Goal: Transaction & Acquisition: Download file/media

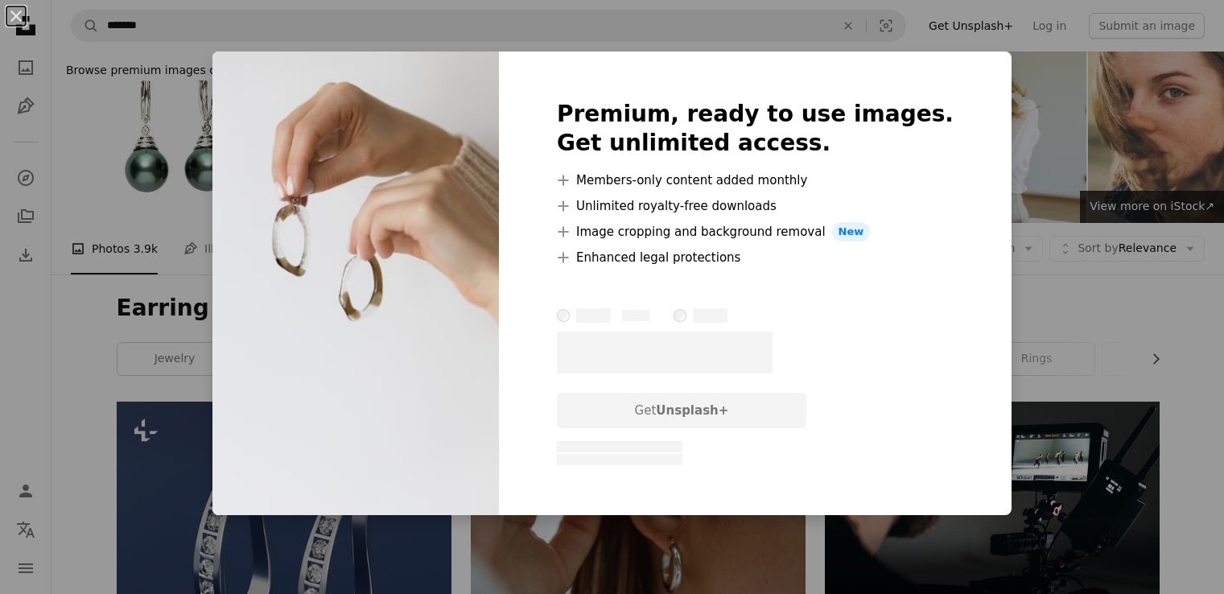
scroll to position [2656, 0]
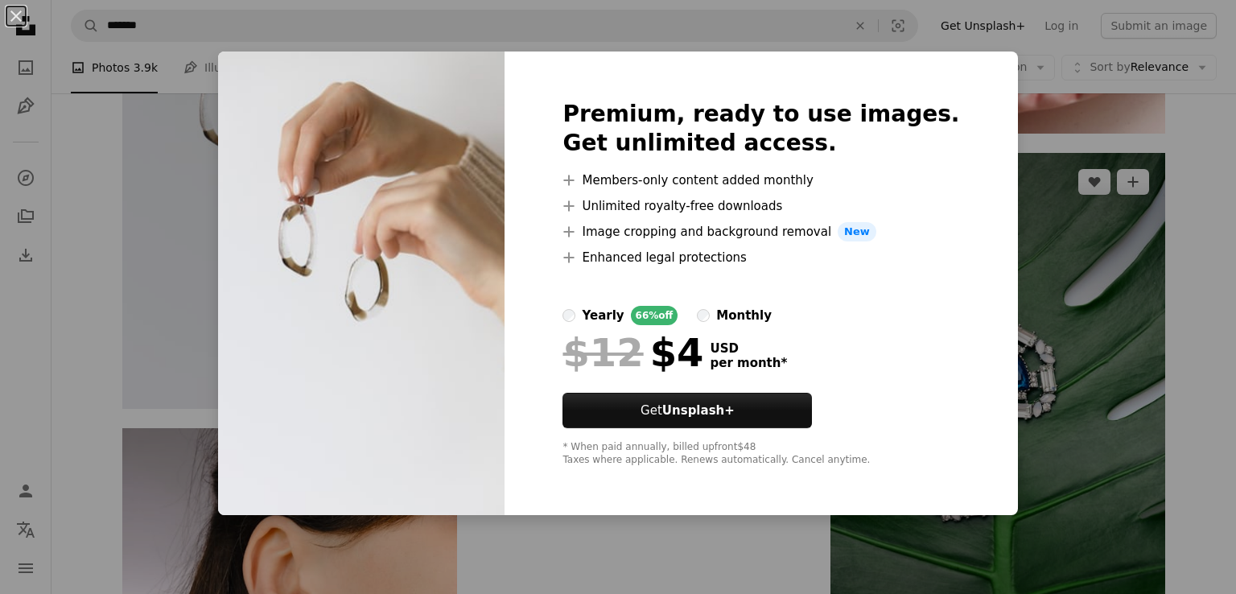
click at [993, 205] on div "An X shape Premium, ready to use images. Get unlimited access. A plus sign Memb…" at bounding box center [618, 297] width 1236 height 594
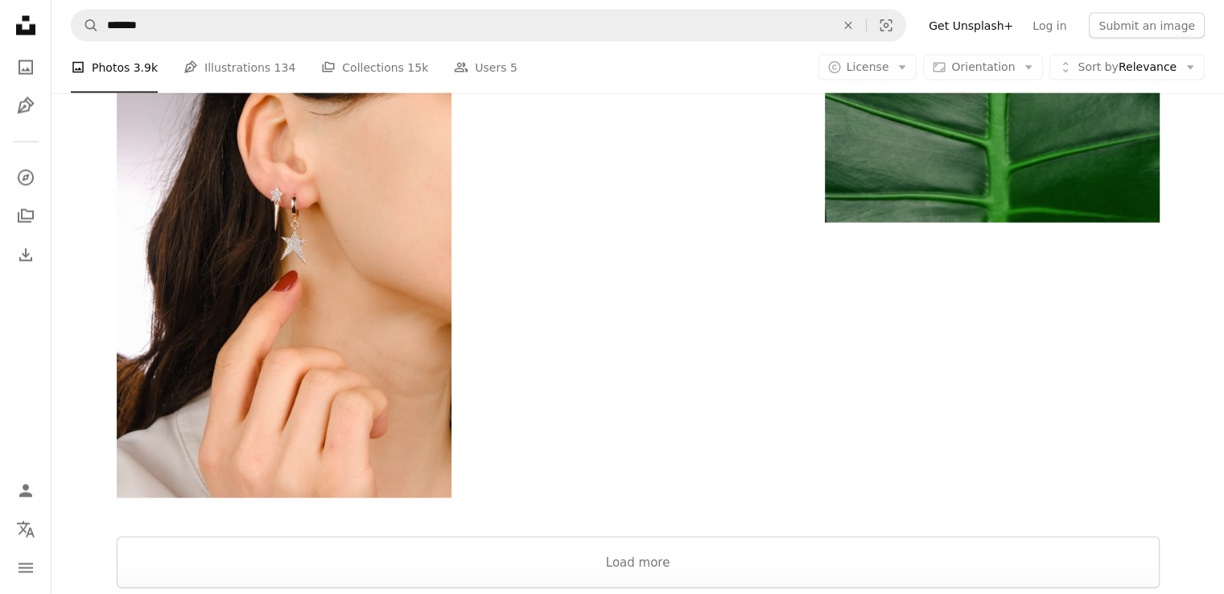
scroll to position [3138, 0]
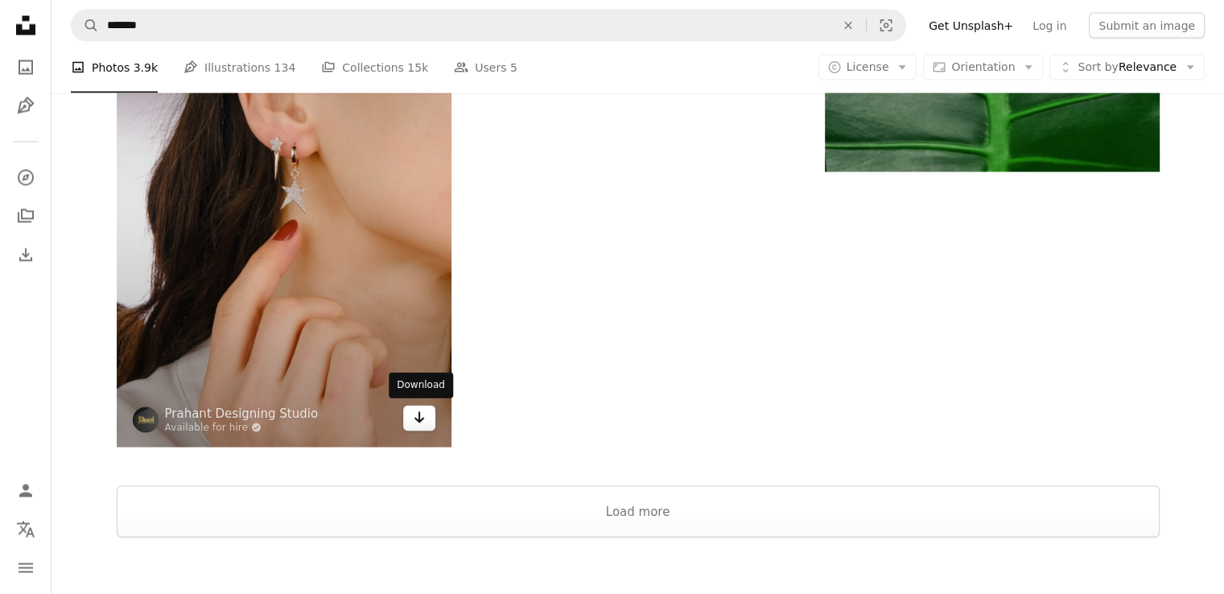
click at [410, 419] on link "Arrow pointing down" at bounding box center [419, 419] width 32 height 26
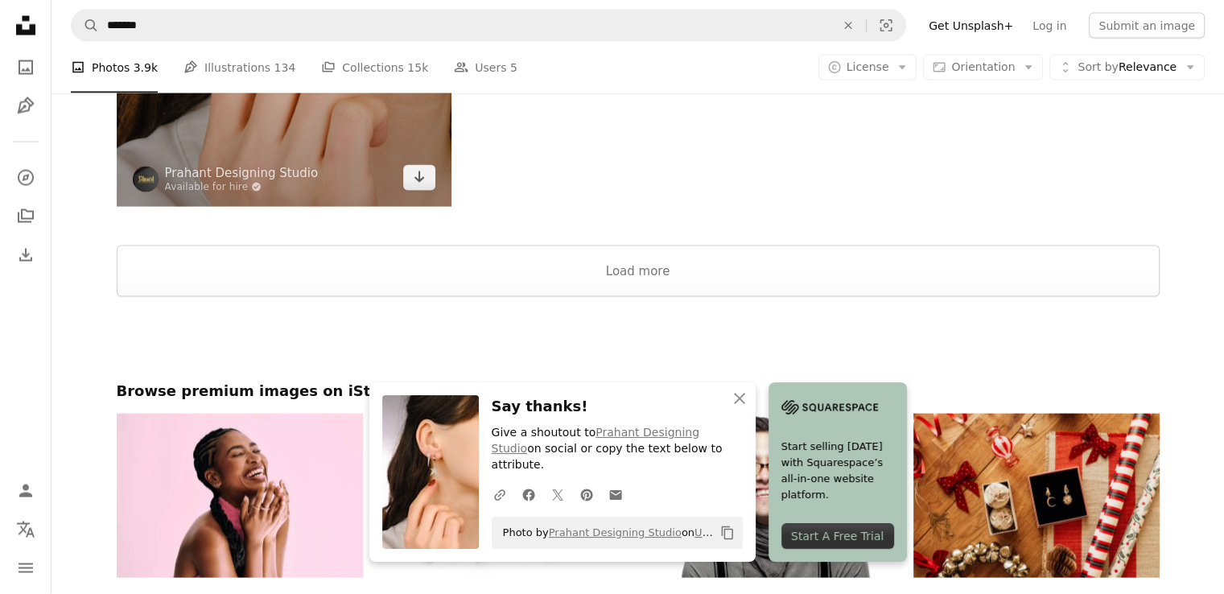
scroll to position [3380, 0]
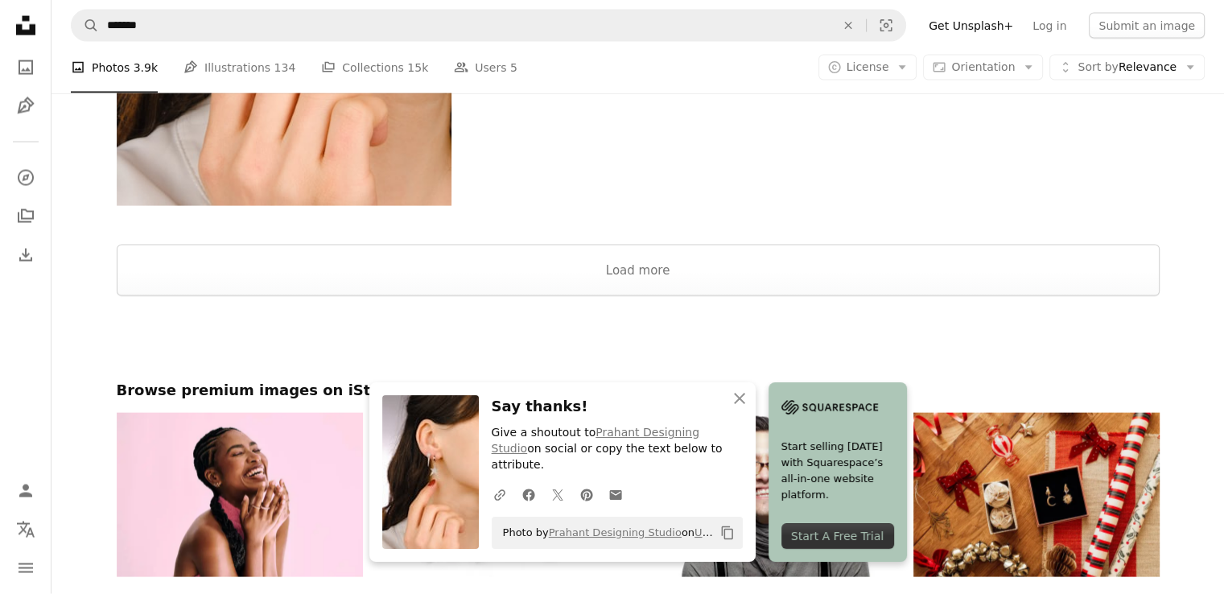
click at [689, 241] on div at bounding box center [638, 225] width 1172 height 39
click at [702, 271] on button "Load more" at bounding box center [638, 271] width 1043 height 52
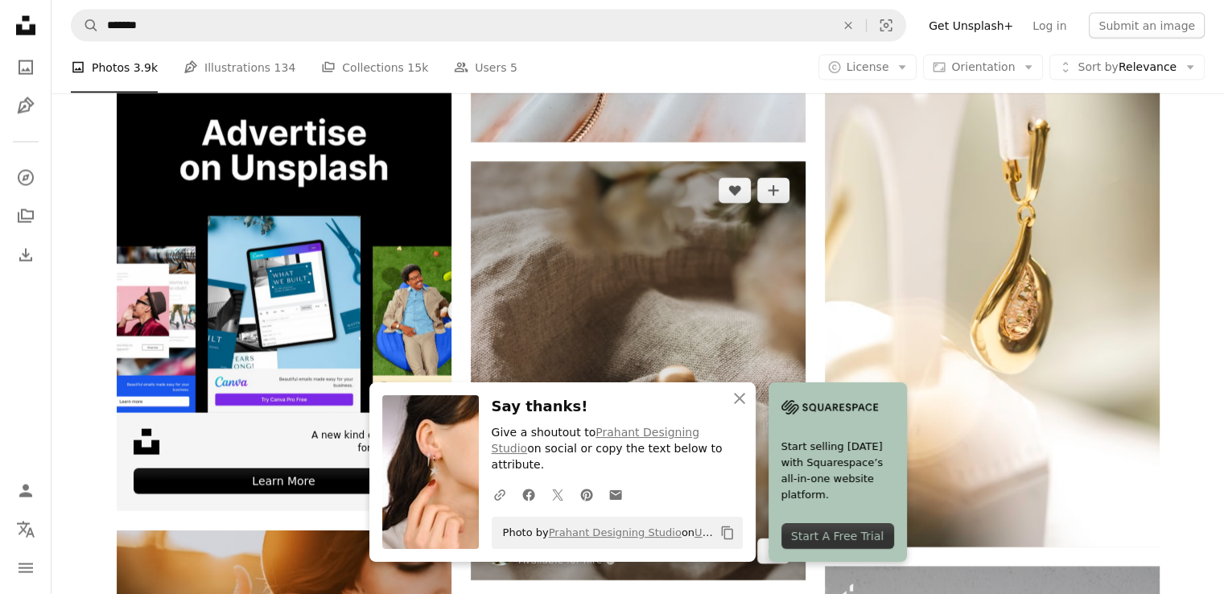
scroll to position [3782, 0]
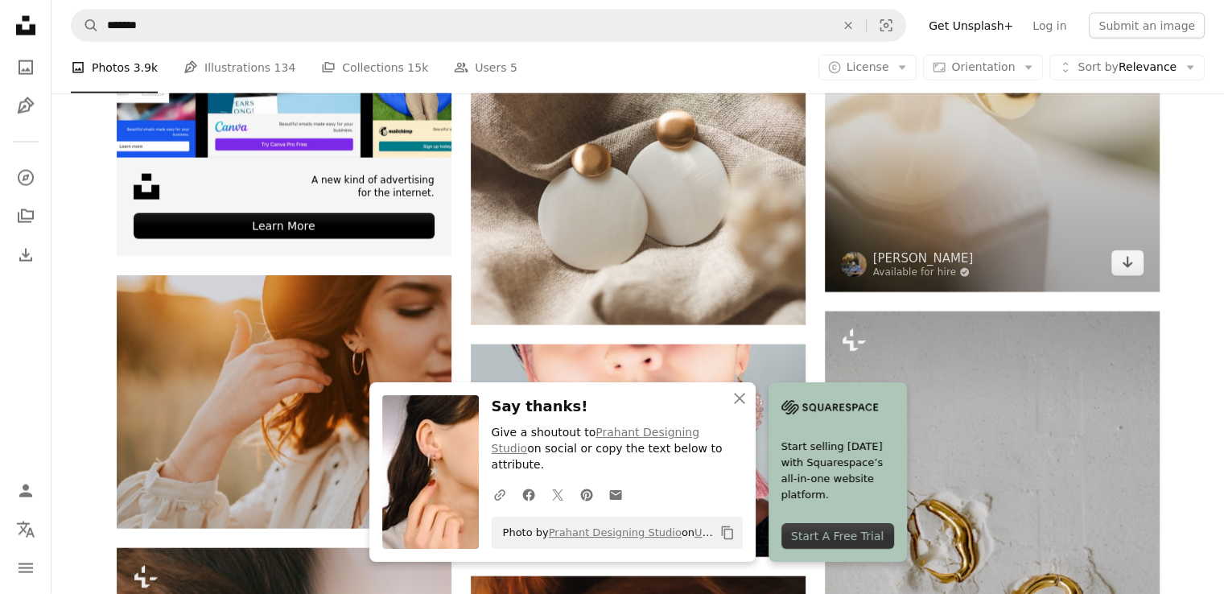
drag, startPoint x: 1183, startPoint y: 220, endPoint x: 1152, endPoint y: 219, distance: 31.4
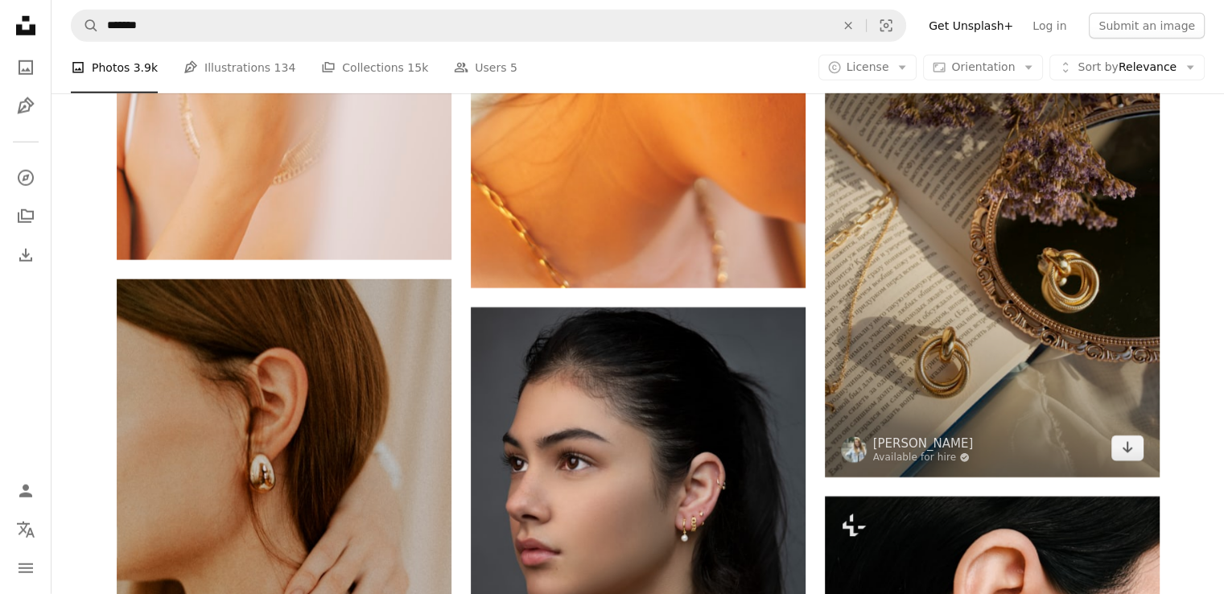
scroll to position [4667, 0]
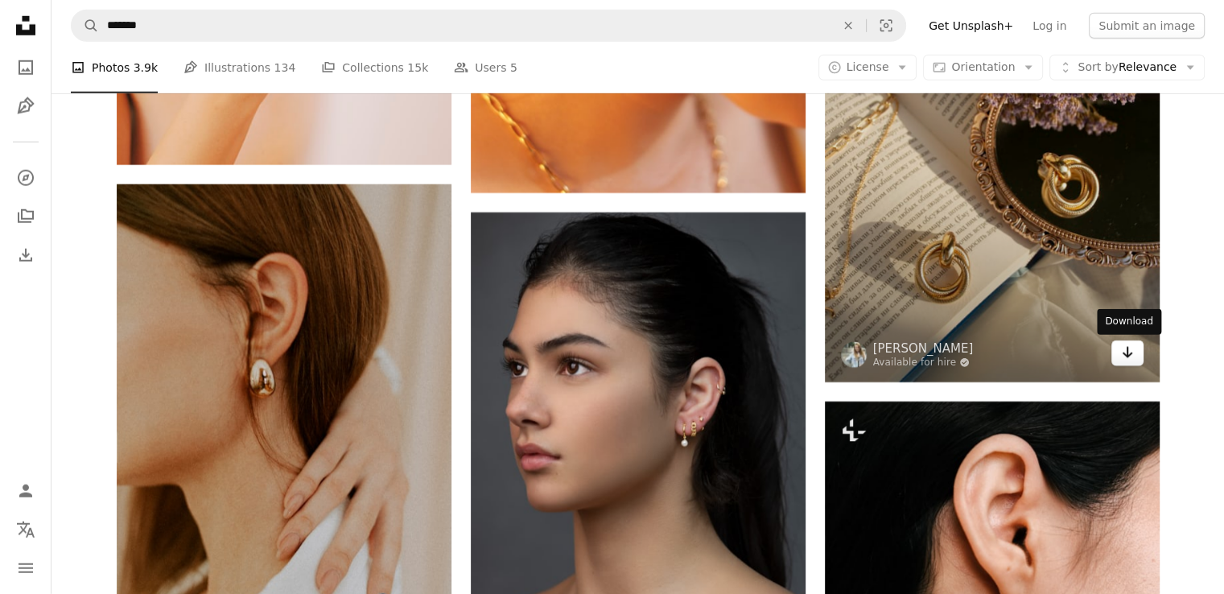
click at [1123, 353] on icon "Download" at bounding box center [1127, 352] width 10 height 11
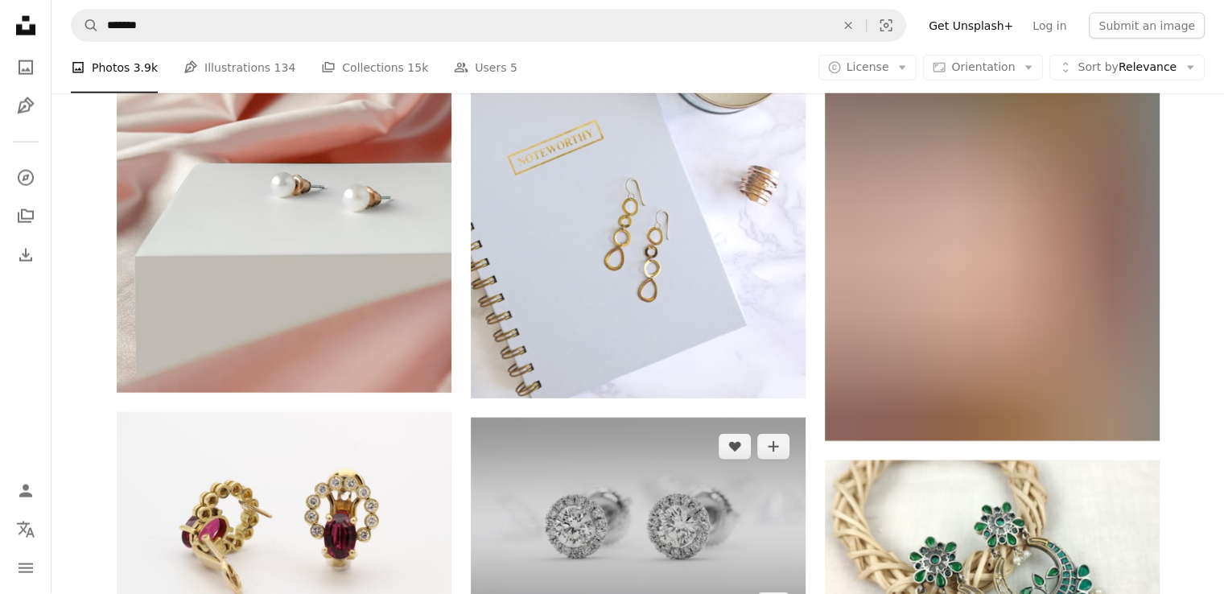
scroll to position [9979, 0]
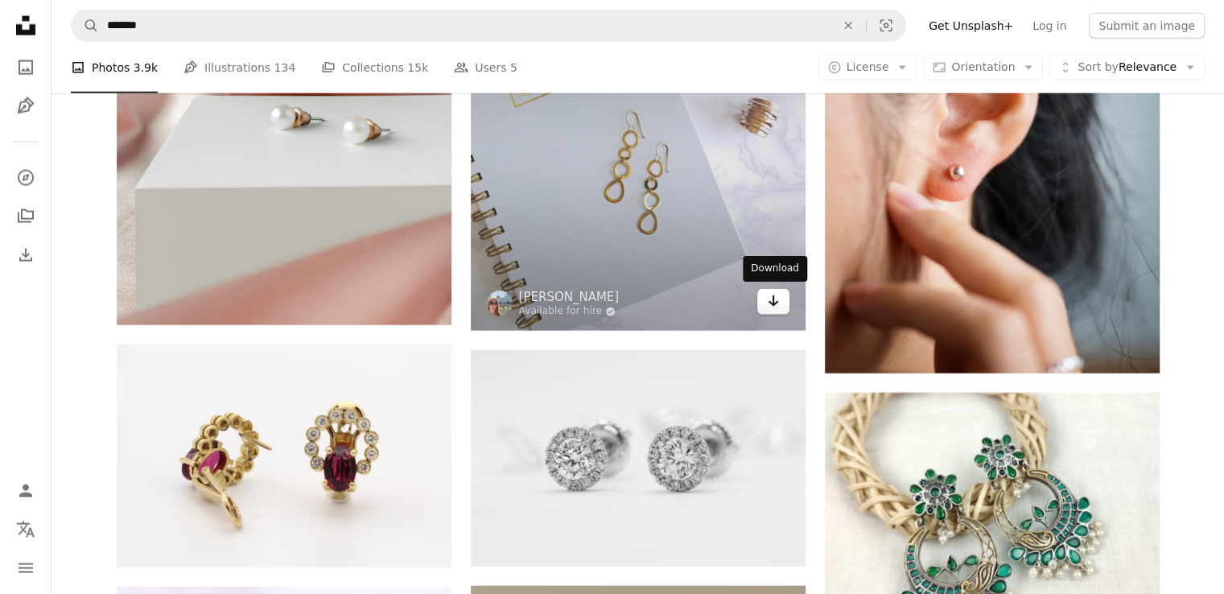
click at [765, 305] on link "Arrow pointing down" at bounding box center [773, 302] width 32 height 26
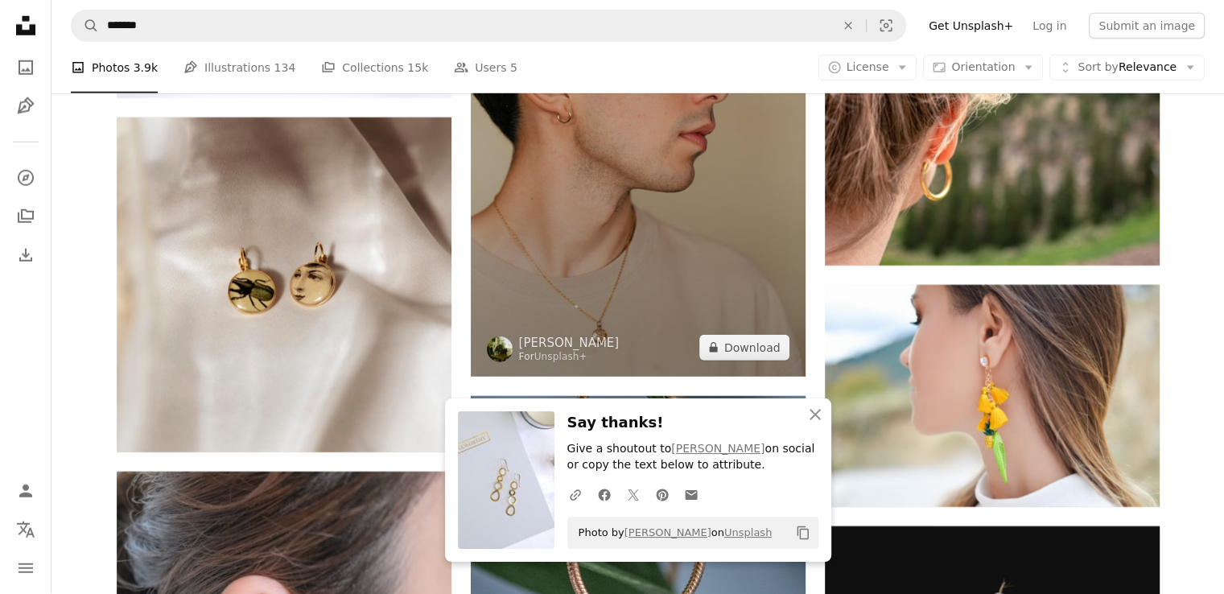
scroll to position [10703, 0]
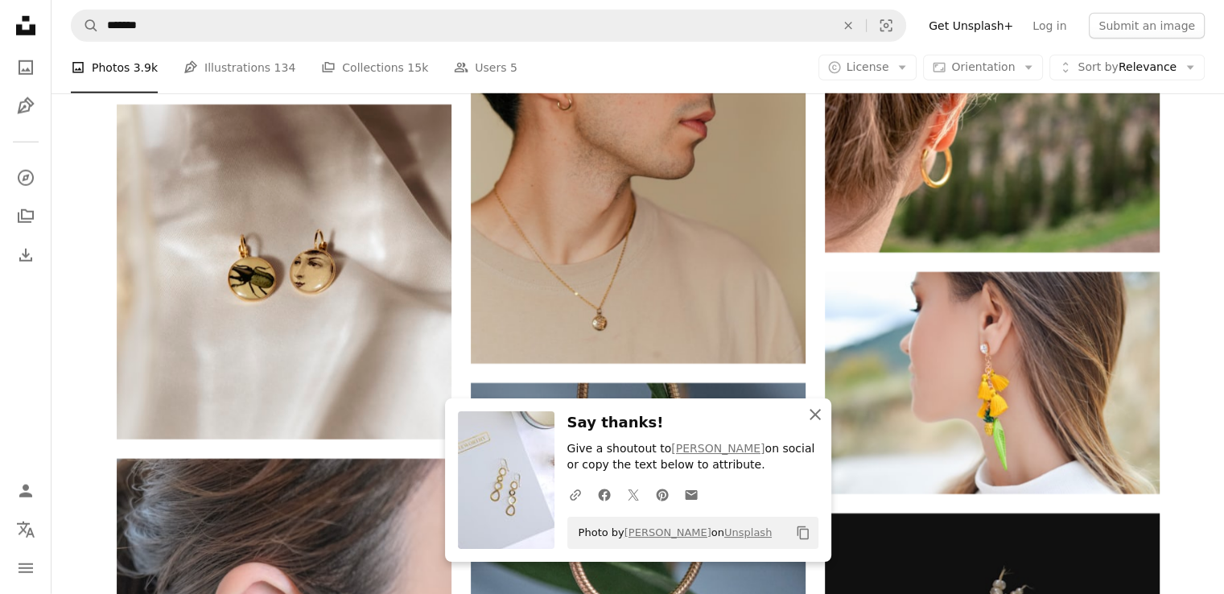
click at [812, 419] on icon "An X shape" at bounding box center [815, 414] width 19 height 19
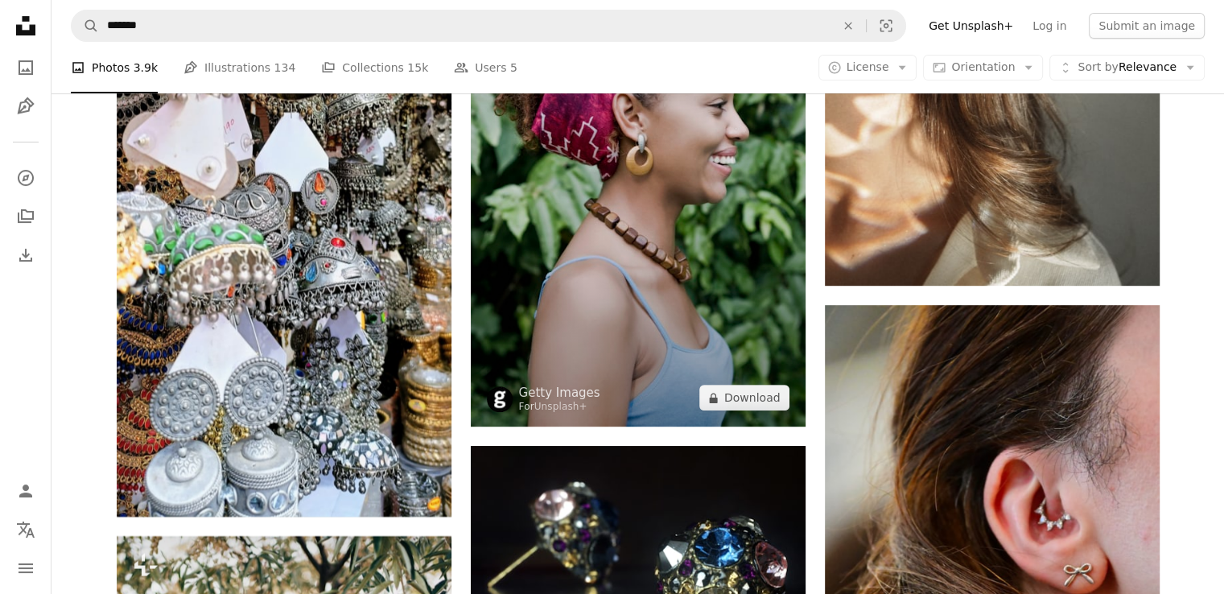
scroll to position [12876, 0]
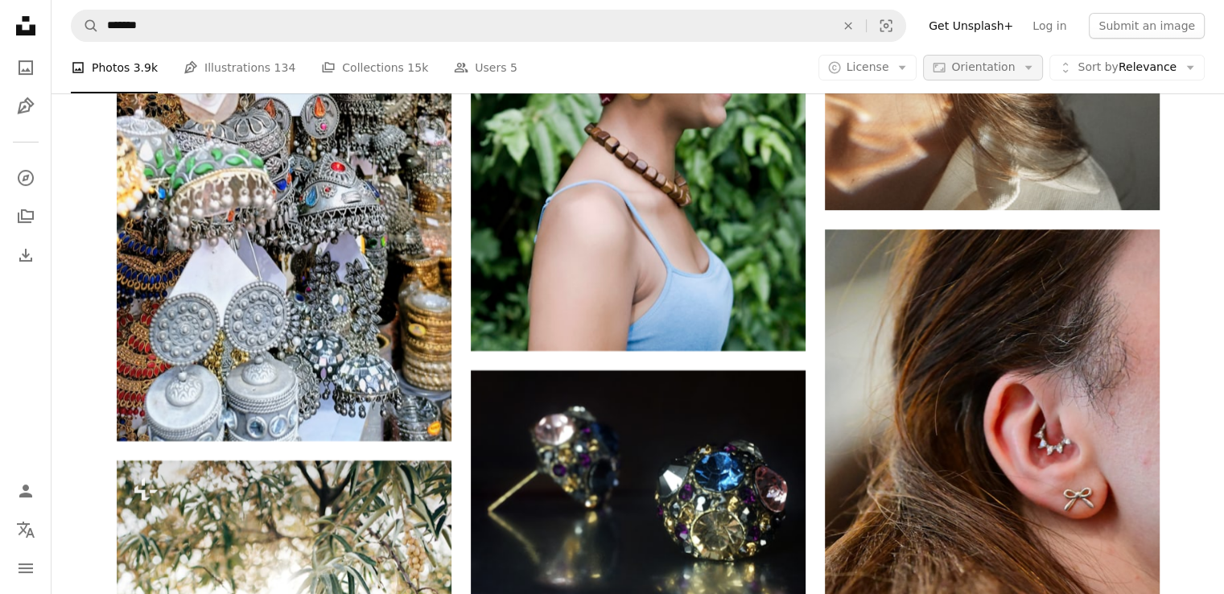
click at [973, 61] on span "Orientation" at bounding box center [983, 66] width 64 height 13
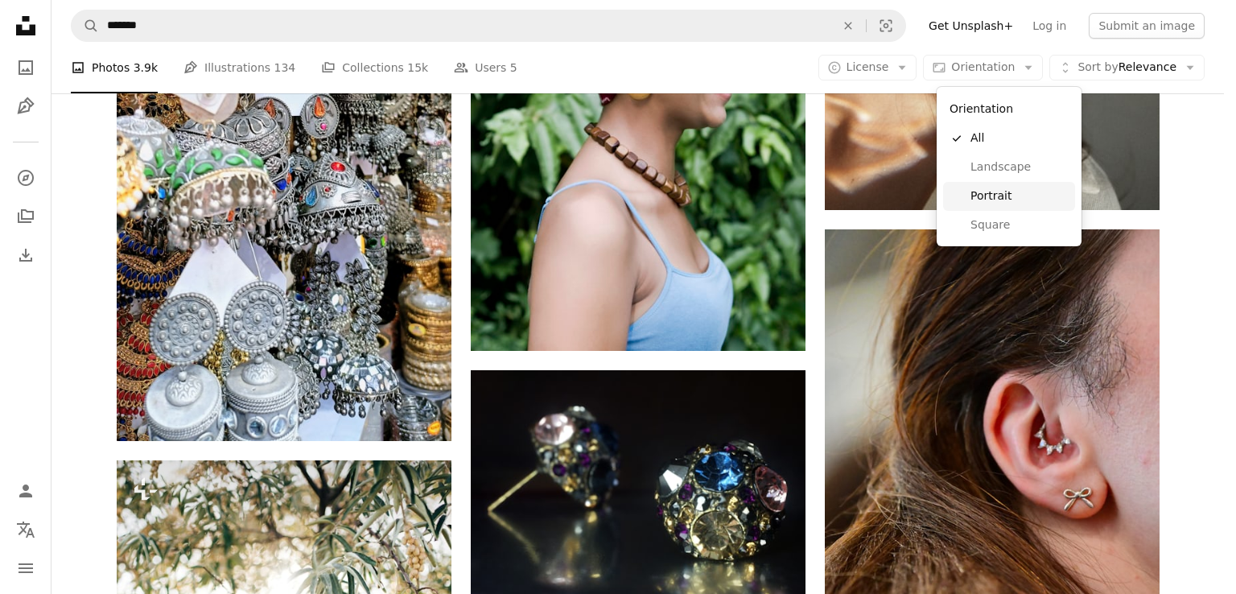
click at [996, 179] on link "Landscape" at bounding box center [1009, 167] width 132 height 29
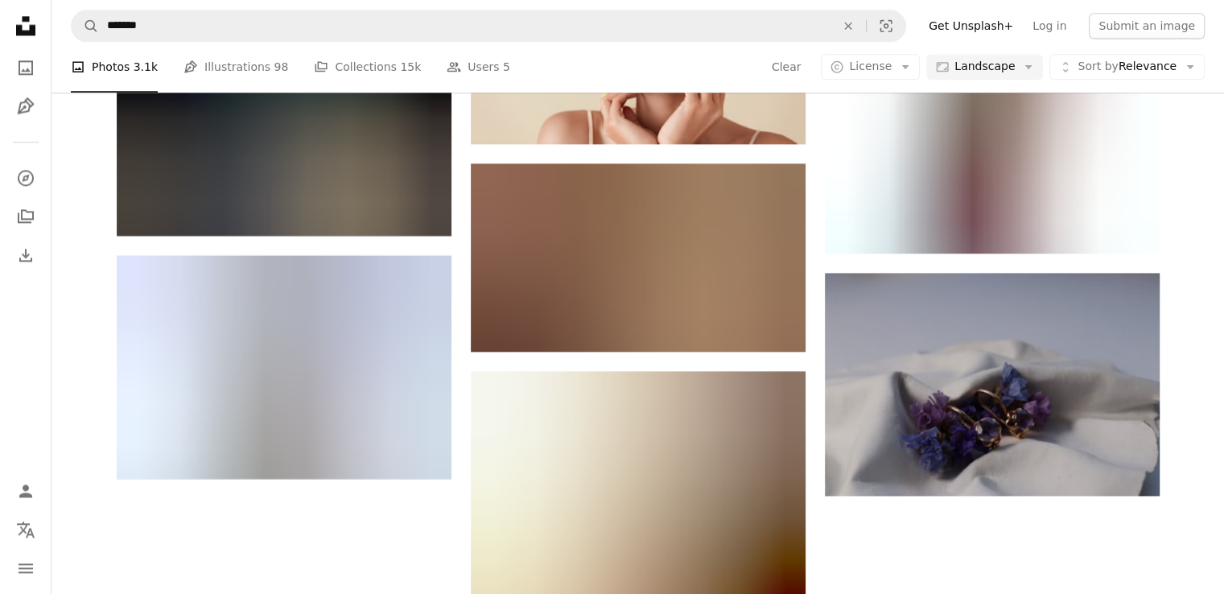
scroll to position [6035, 0]
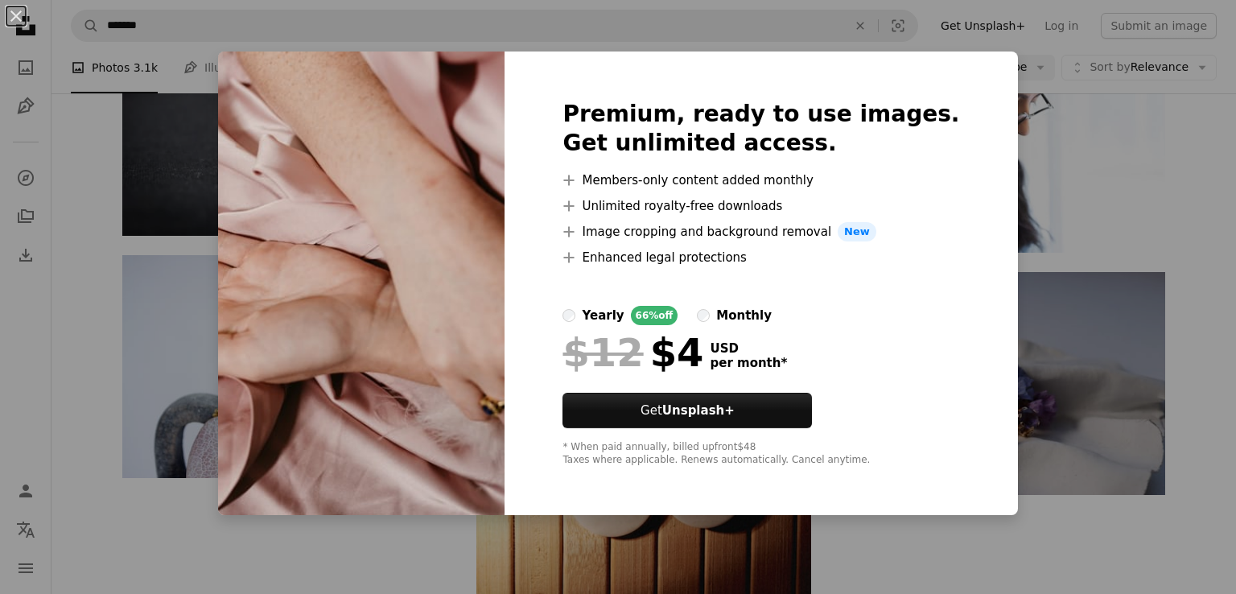
click at [1057, 200] on div "An X shape Premium, ready to use images. Get unlimited access. A plus sign Memb…" at bounding box center [618, 297] width 1236 height 594
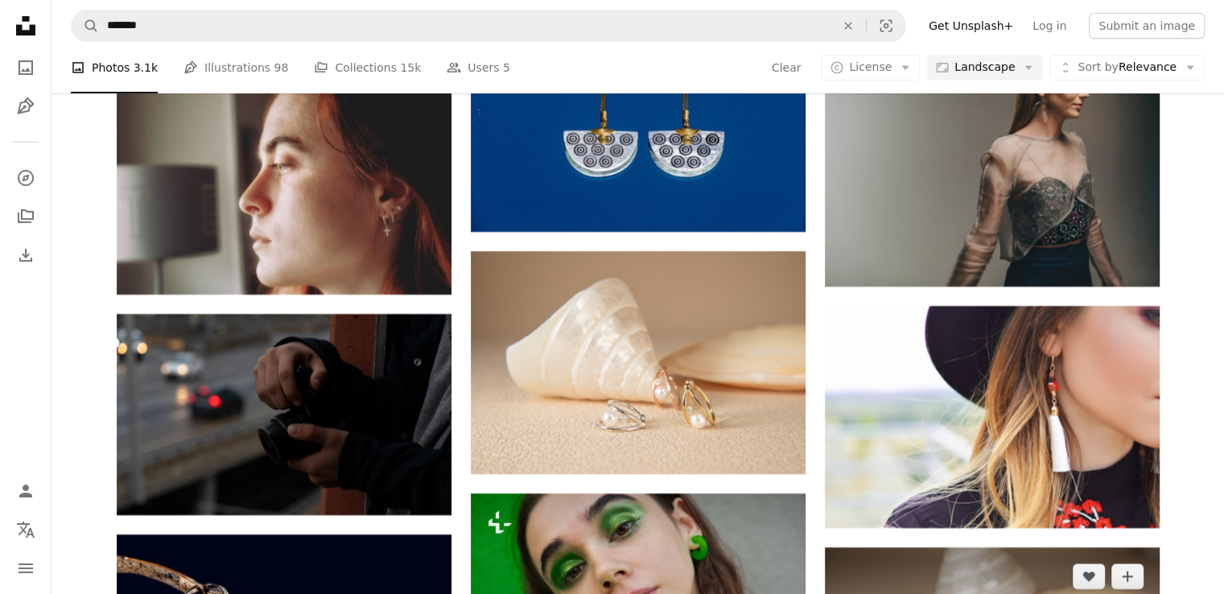
scroll to position [13278, 0]
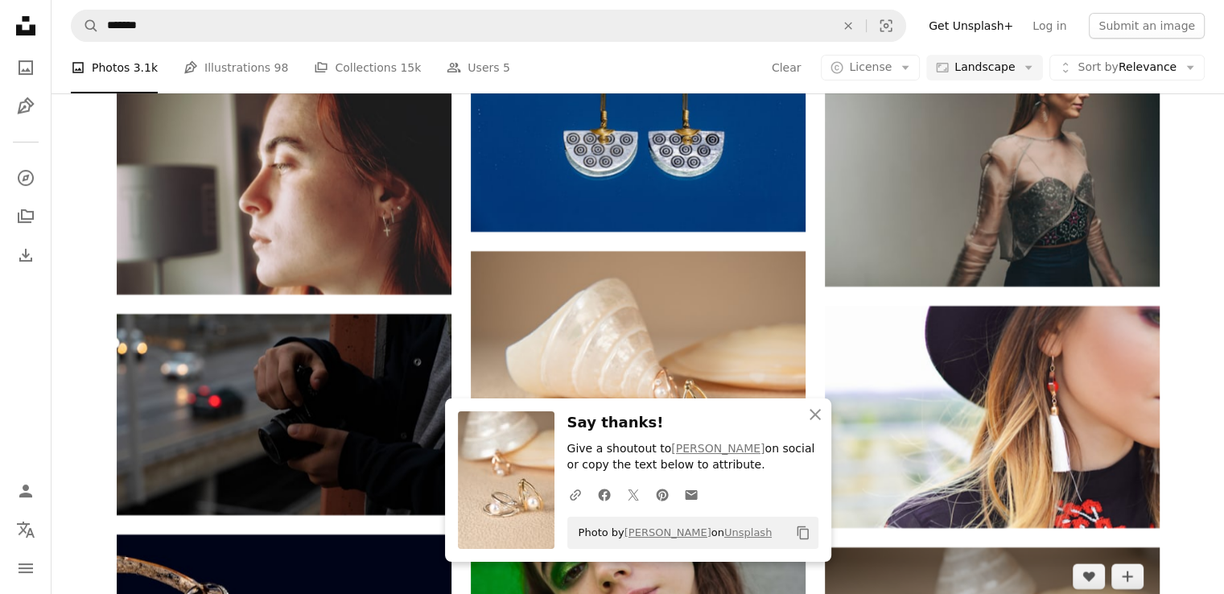
scroll to position [14002, 0]
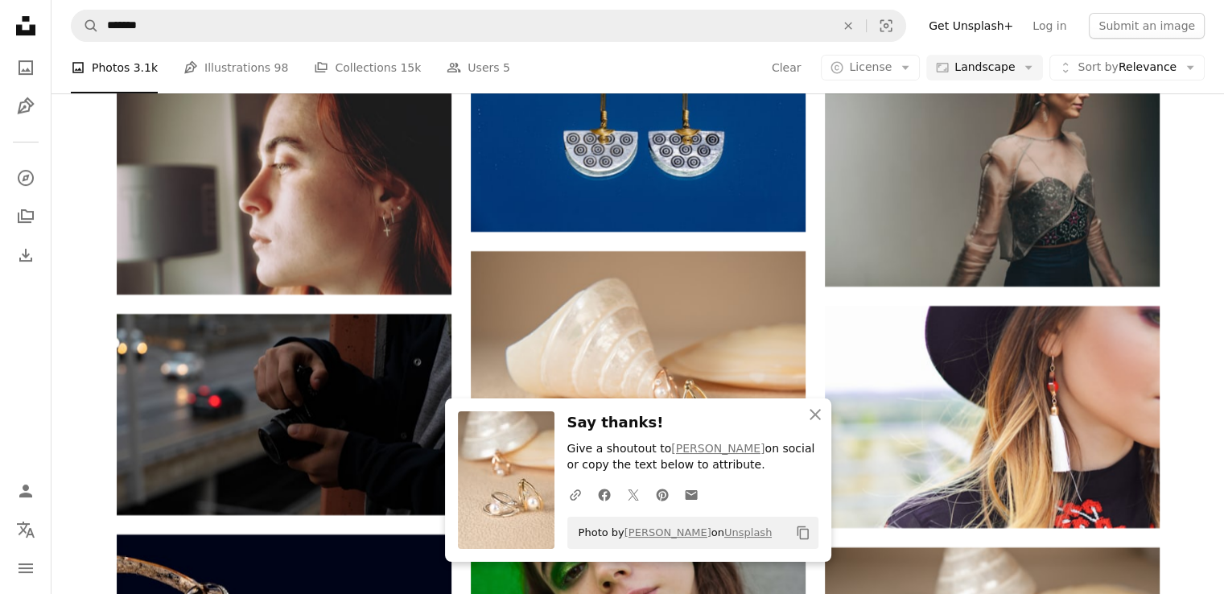
drag, startPoint x: 1181, startPoint y: 328, endPoint x: 1167, endPoint y: 326, distance: 14.7
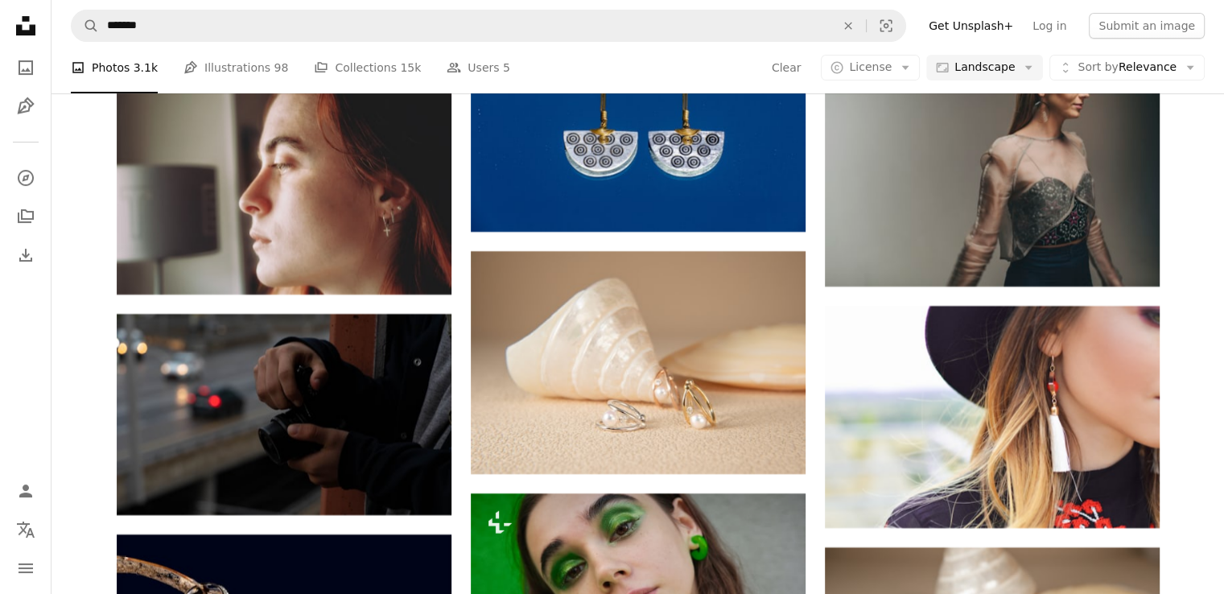
scroll to position [14244, 0]
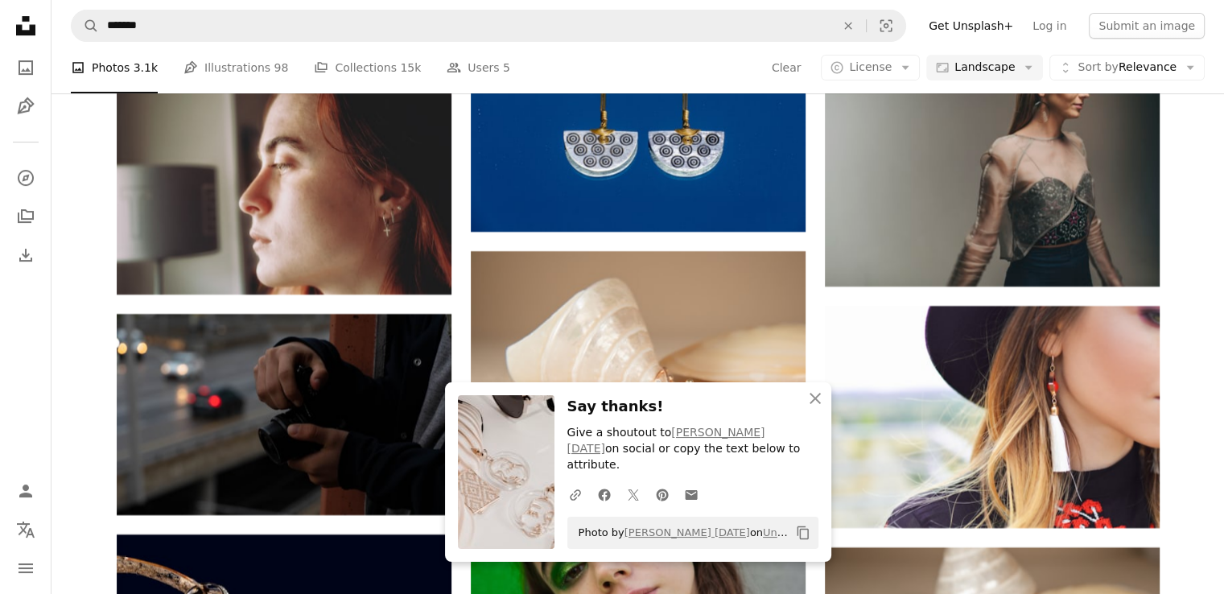
scroll to position [14083, 0]
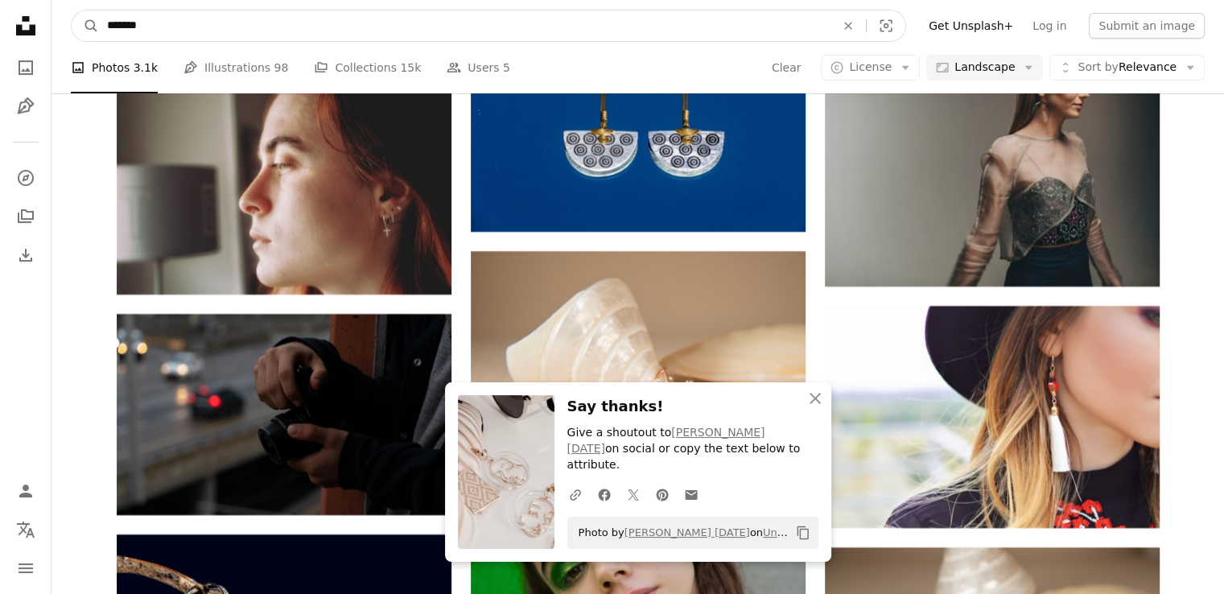
click at [472, 18] on input "*******" at bounding box center [464, 25] width 731 height 31
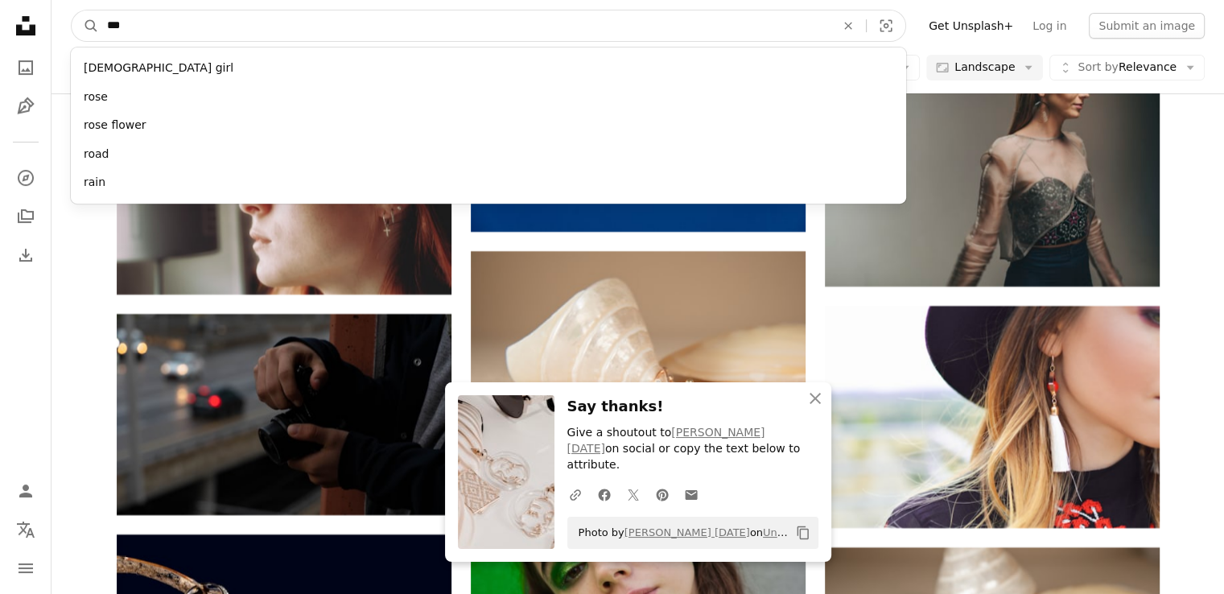
type input "****"
click button "A magnifying glass" at bounding box center [85, 25] width 27 height 31
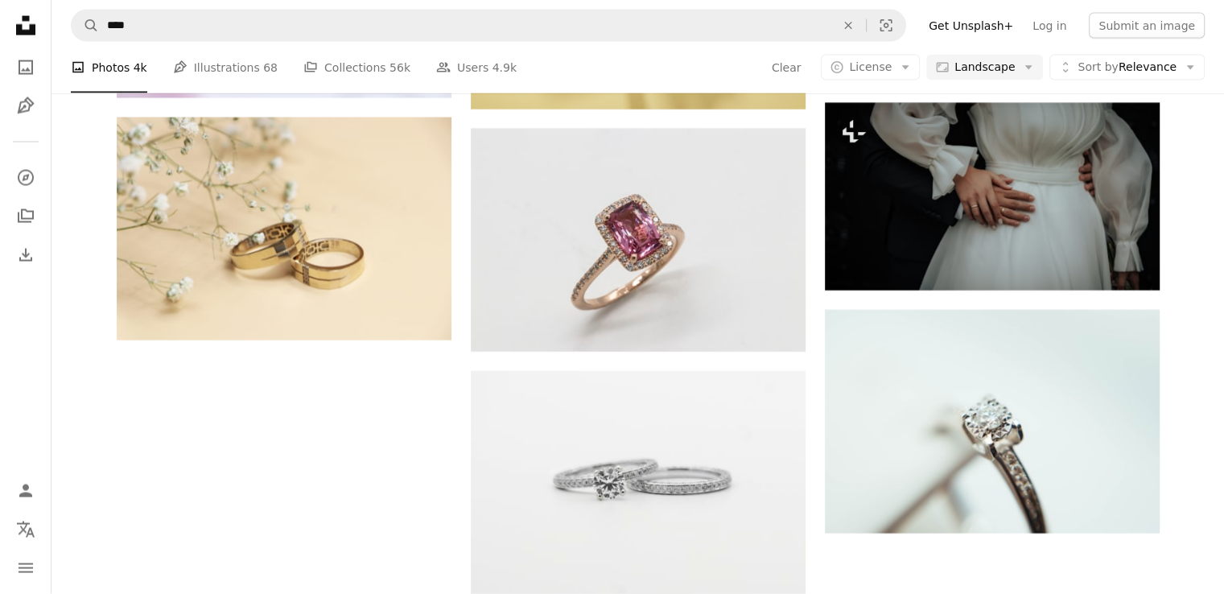
scroll to position [805, 0]
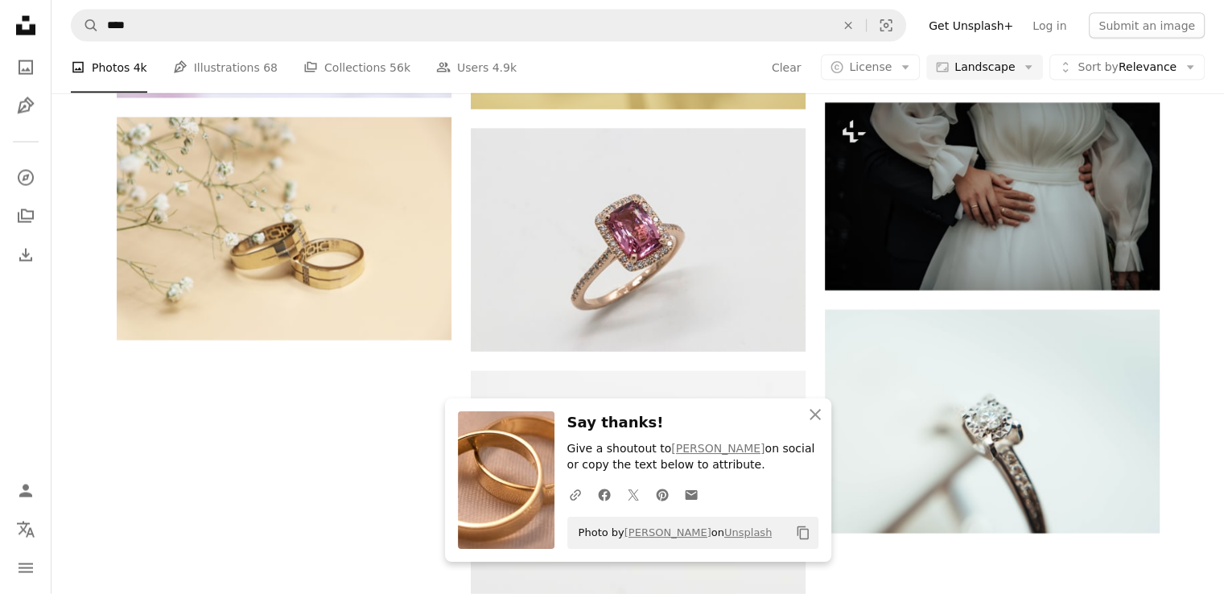
scroll to position [1046, 0]
click at [818, 406] on icon "An X shape" at bounding box center [815, 414] width 19 height 19
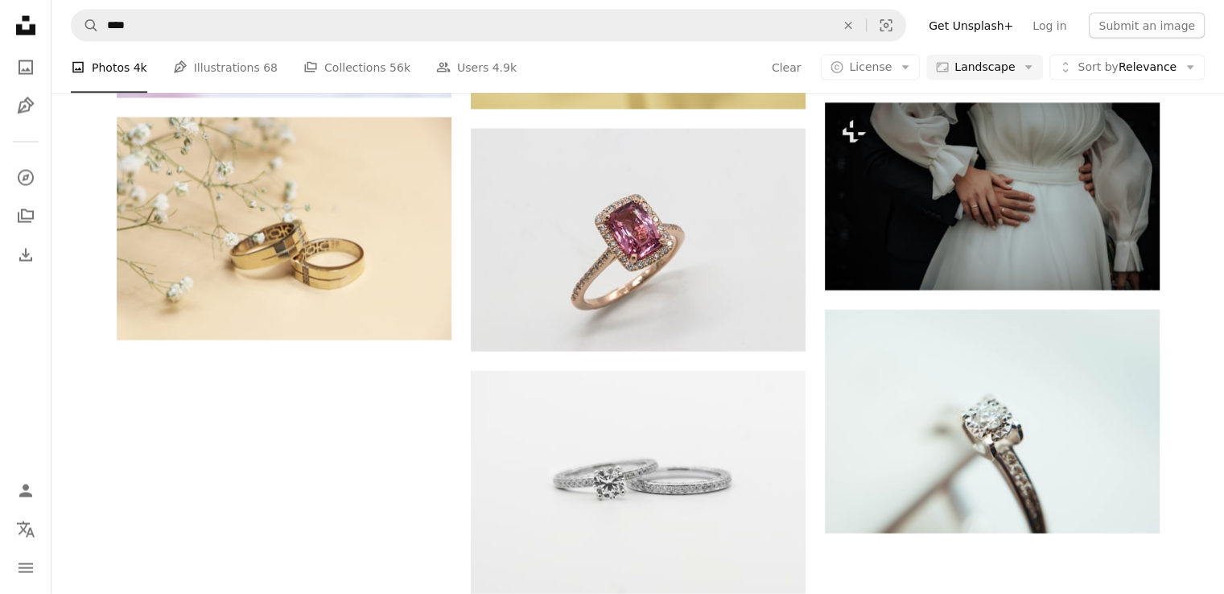
scroll to position [1851, 0]
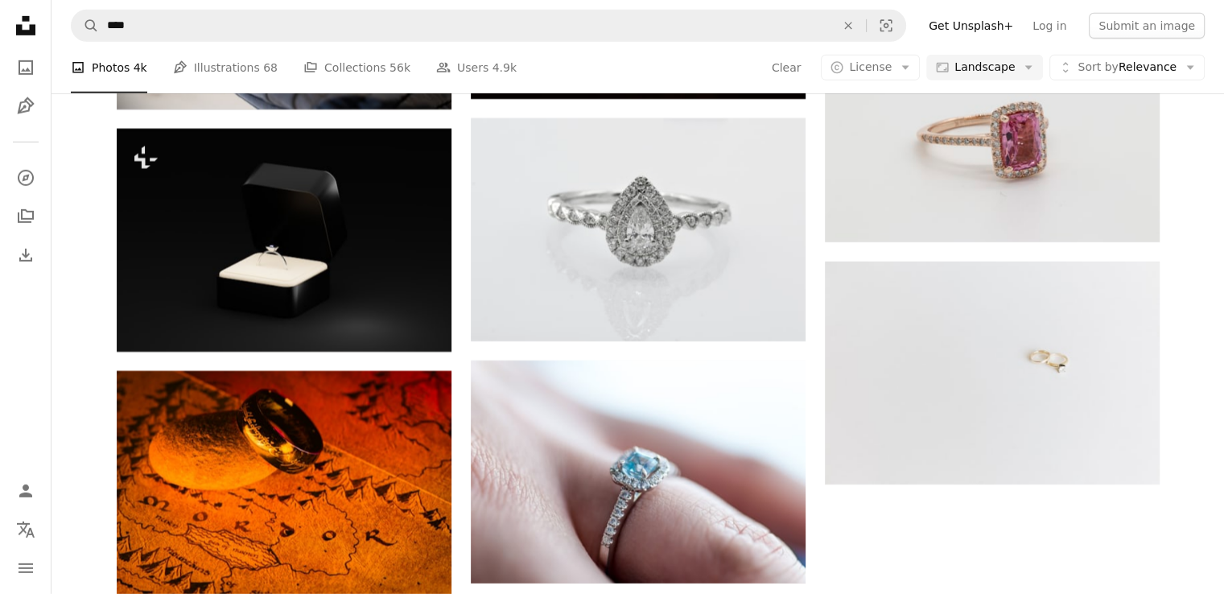
scroll to position [2736, 0]
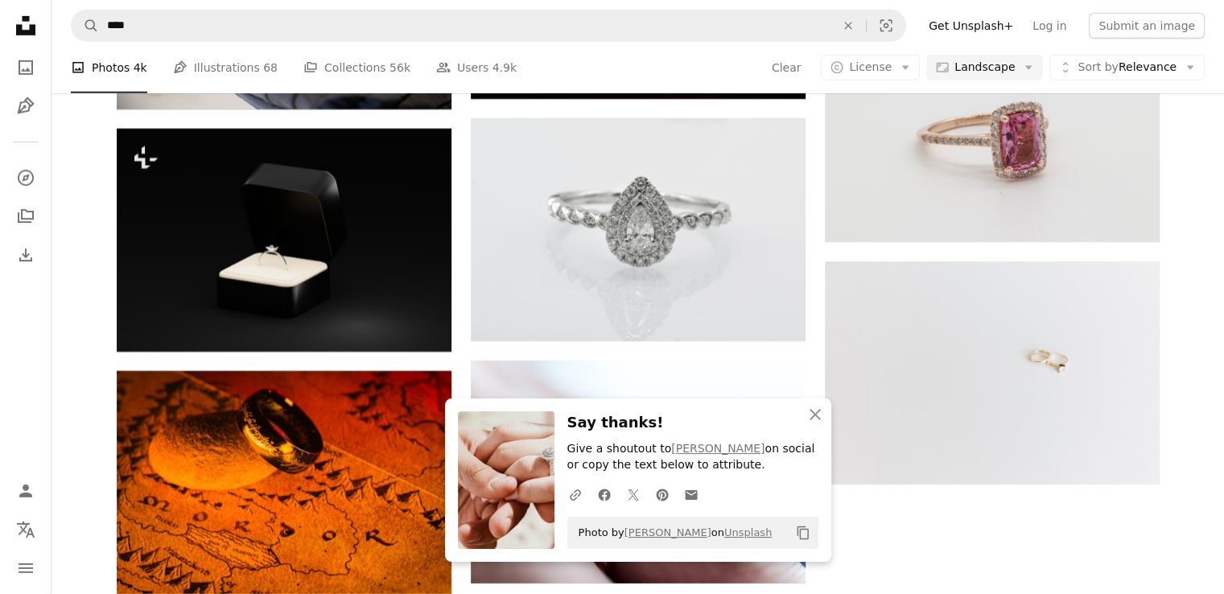
click at [817, 411] on icon "button" at bounding box center [815, 414] width 11 height 11
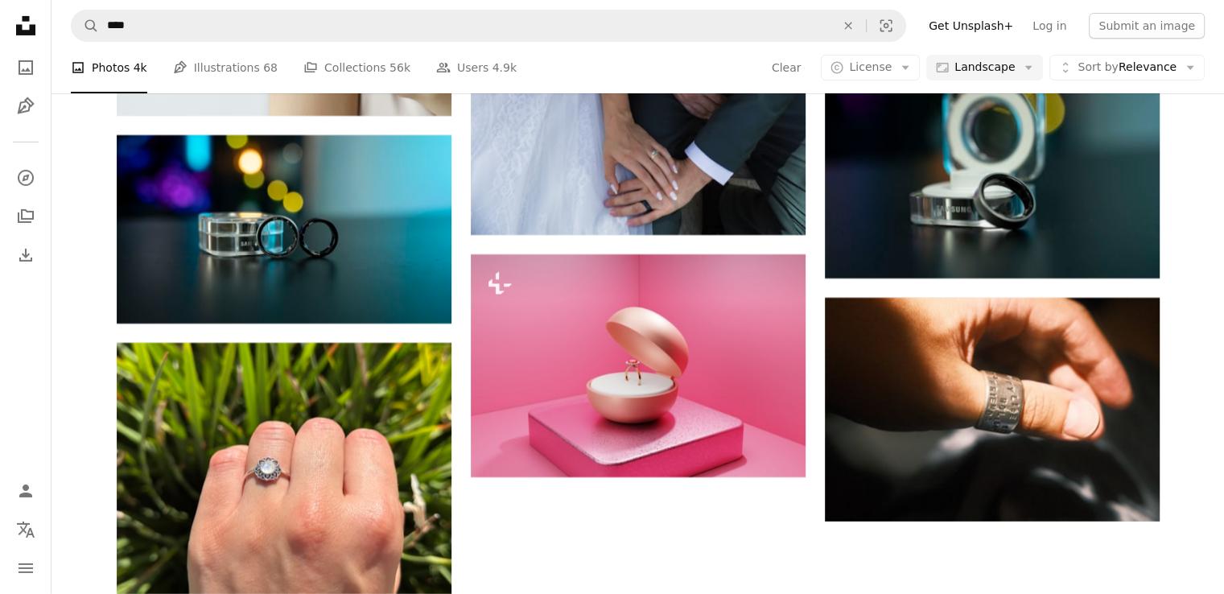
scroll to position [8610, 0]
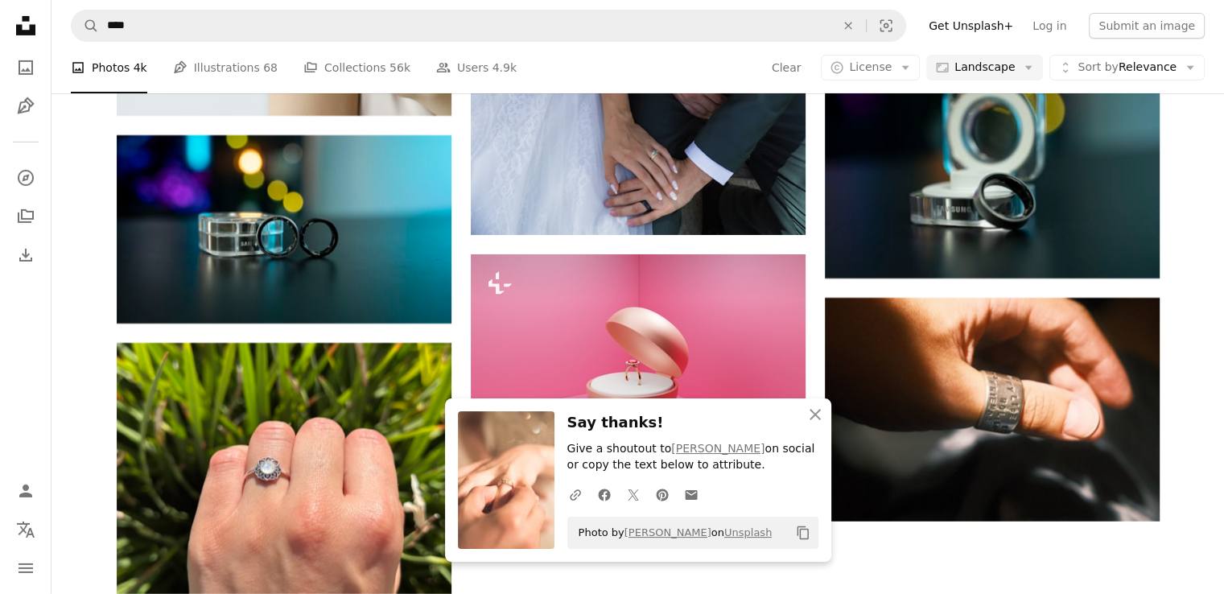
scroll to position [8852, 0]
click at [815, 416] on icon "An X shape" at bounding box center [815, 414] width 19 height 19
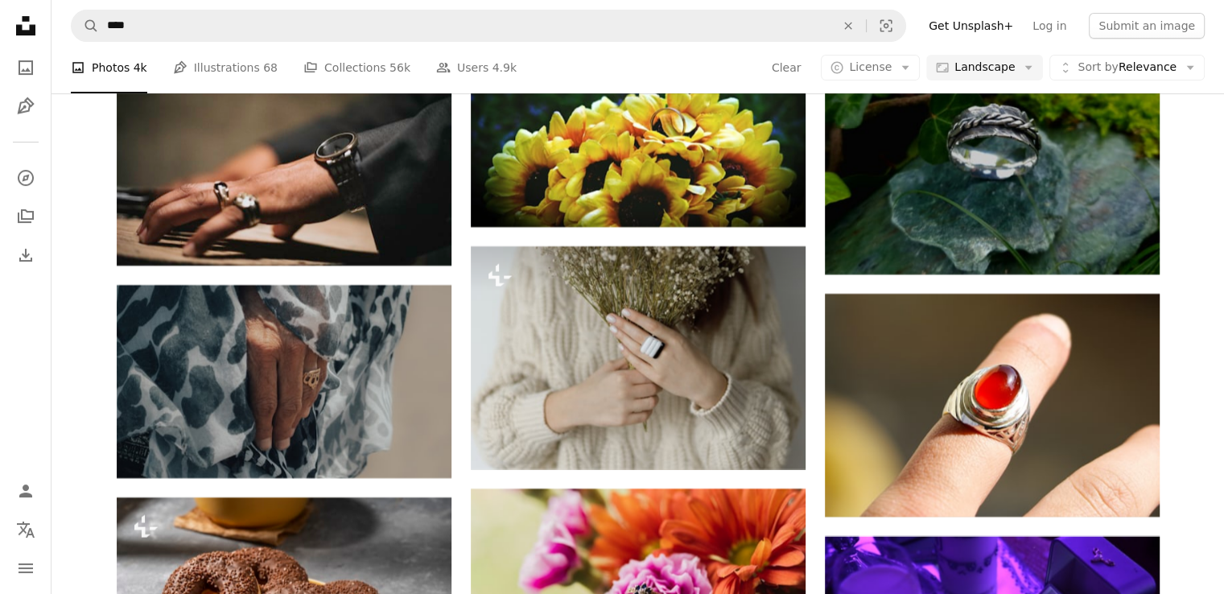
scroll to position [11507, 0]
click at [976, 57] on button "Aspect ratio Landscape Arrow down" at bounding box center [984, 68] width 117 height 26
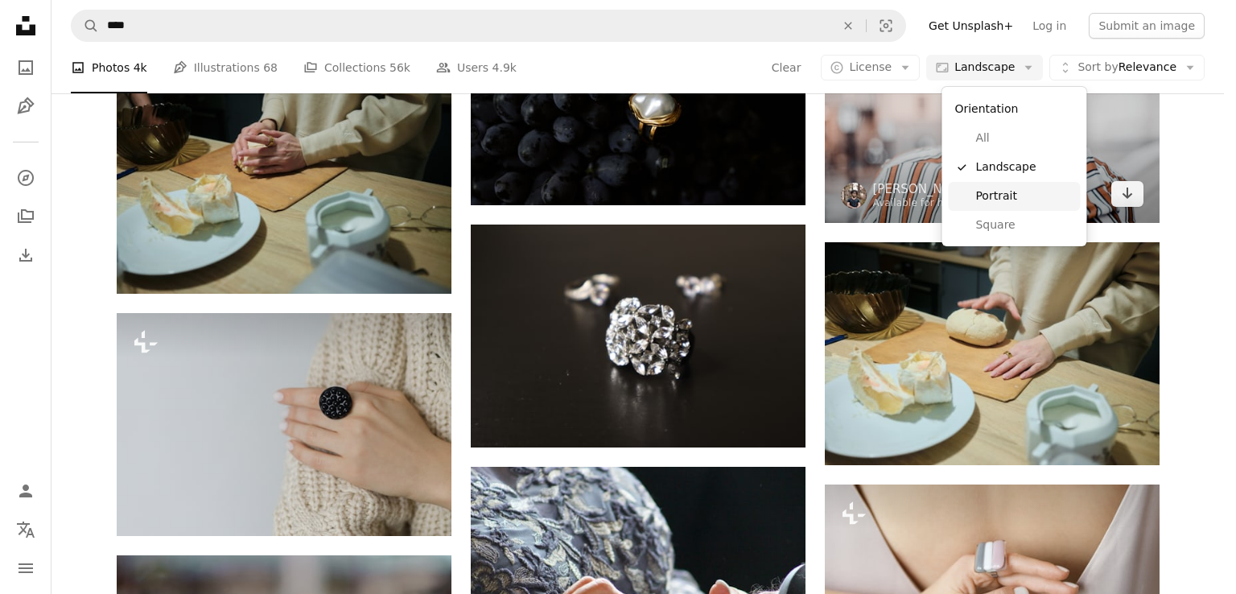
click at [1008, 200] on span "Portrait" at bounding box center [1024, 196] width 98 height 16
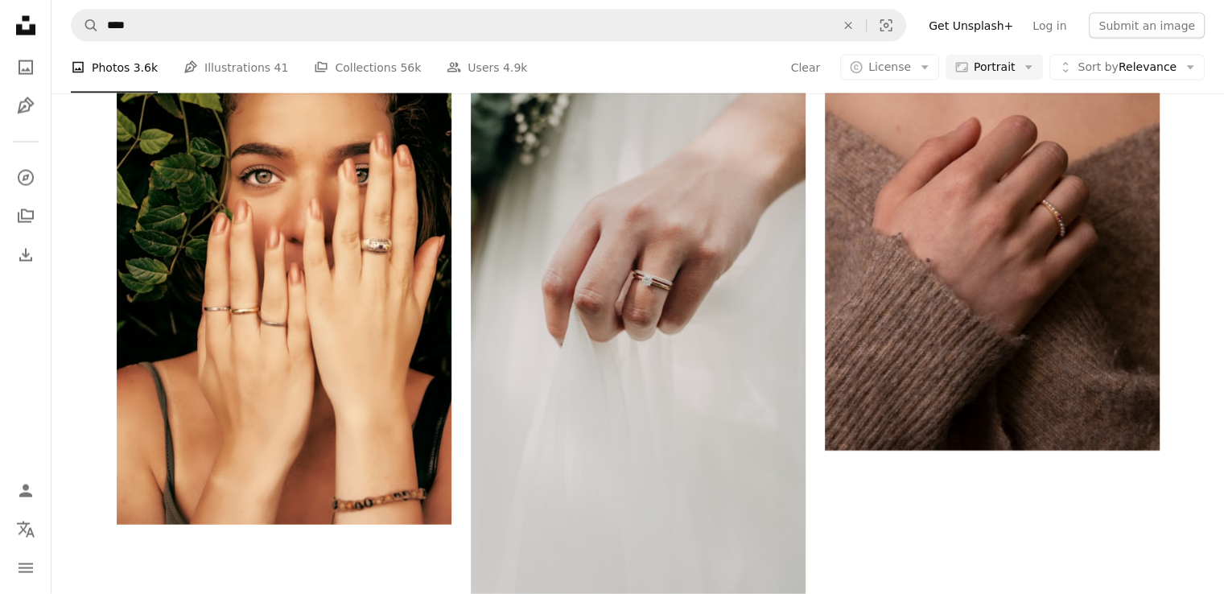
scroll to position [402, 0]
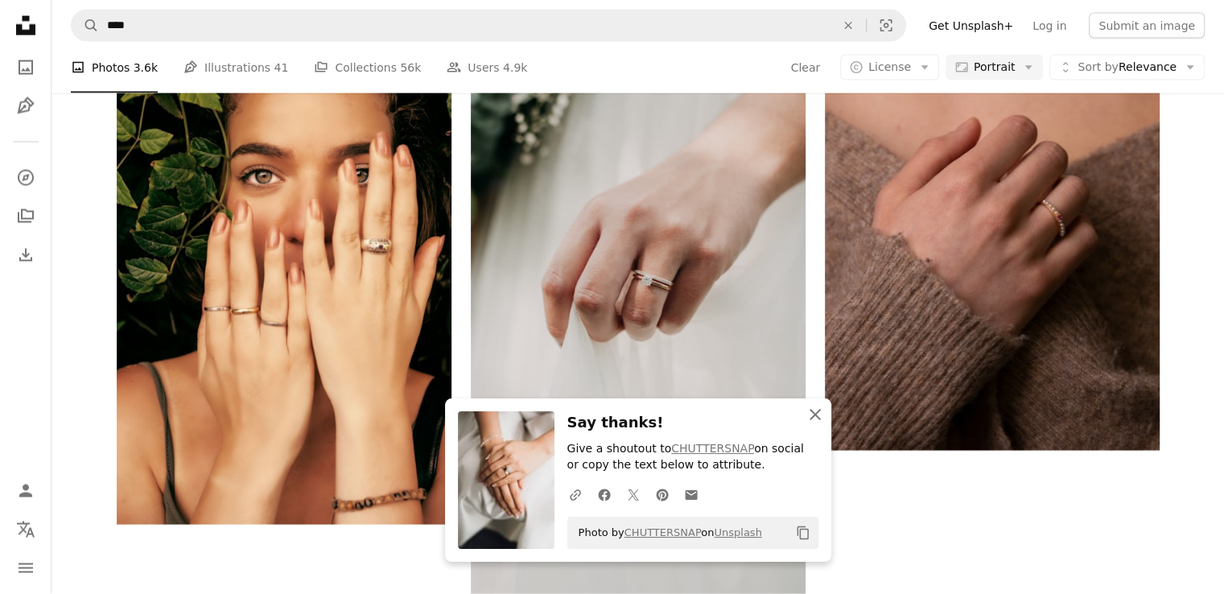
click at [814, 408] on icon "An X shape" at bounding box center [815, 414] width 19 height 19
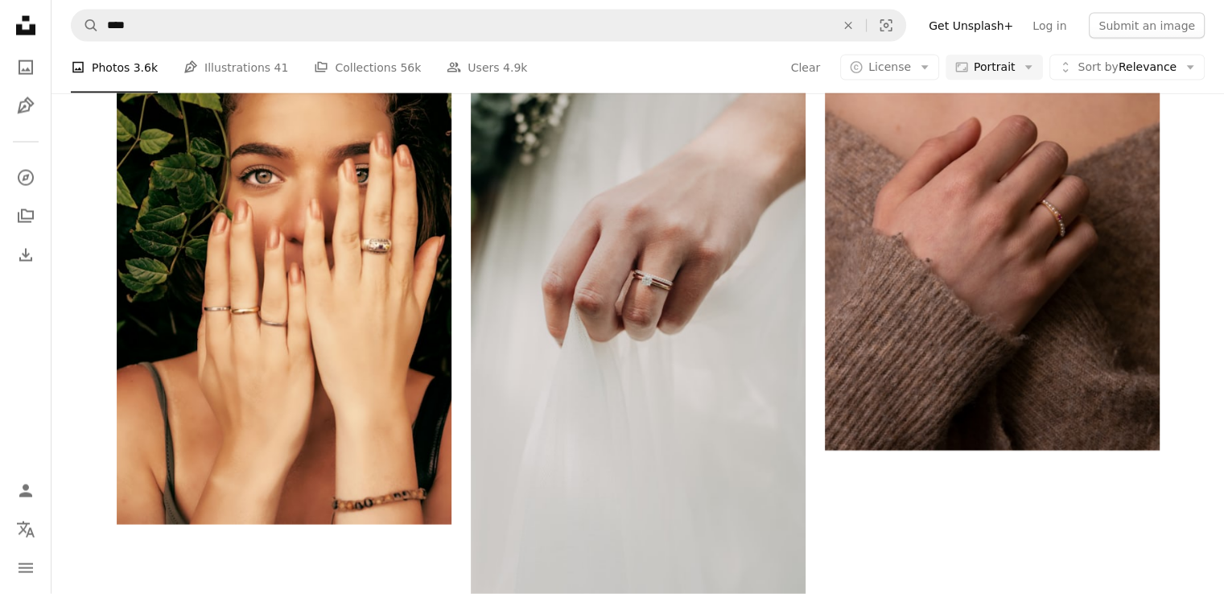
scroll to position [966, 0]
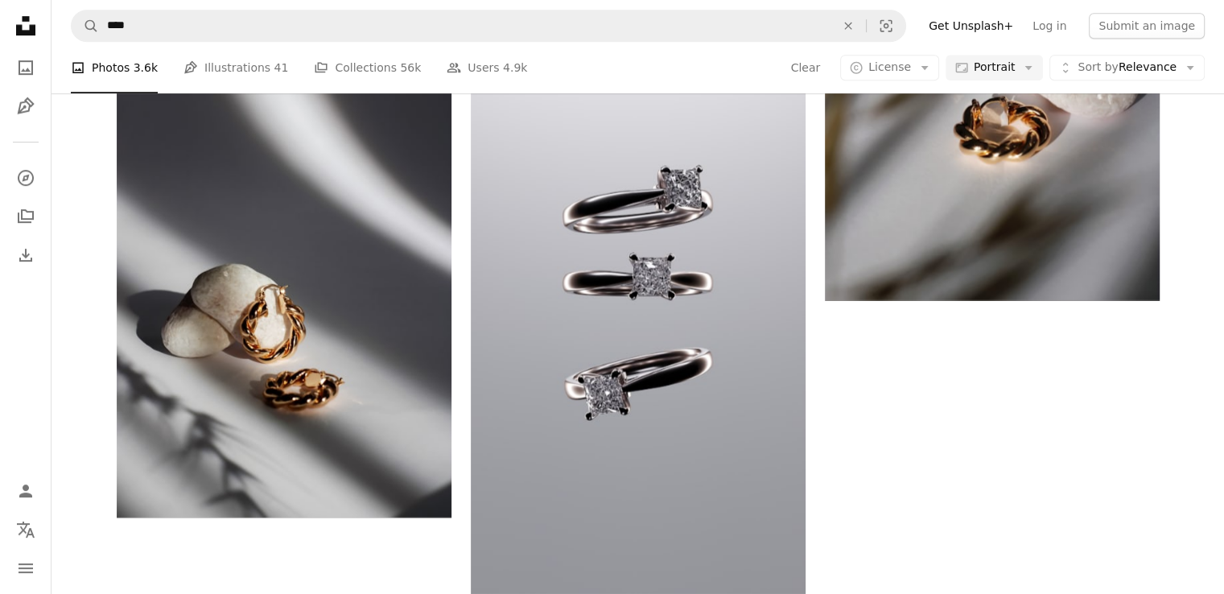
scroll to position [2092, 0]
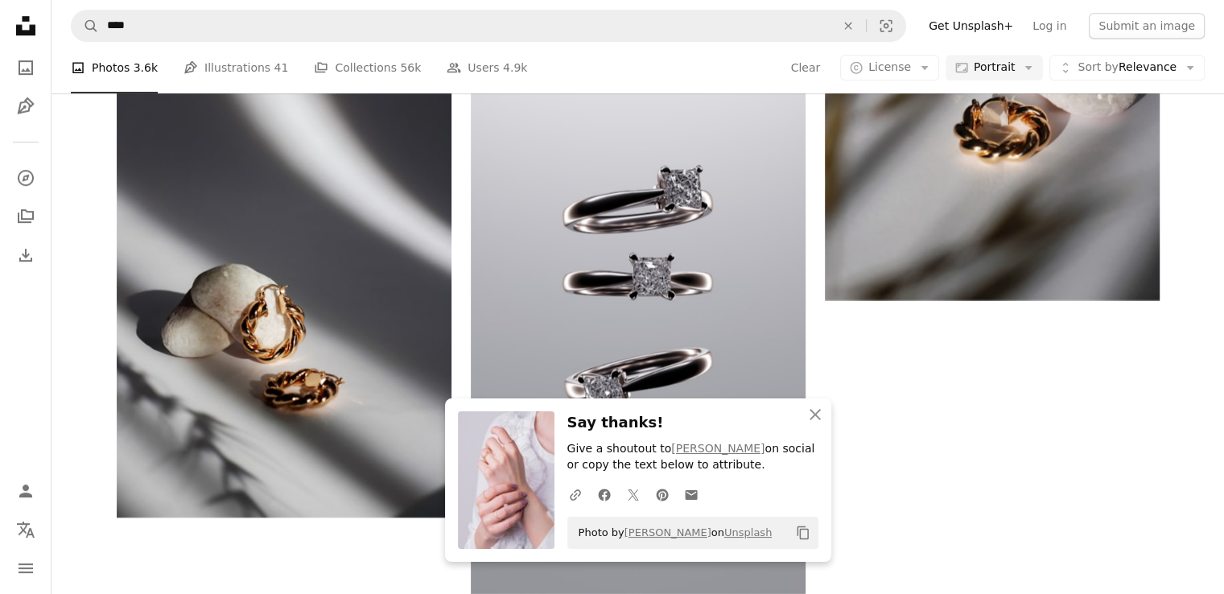
scroll to position [2656, 0]
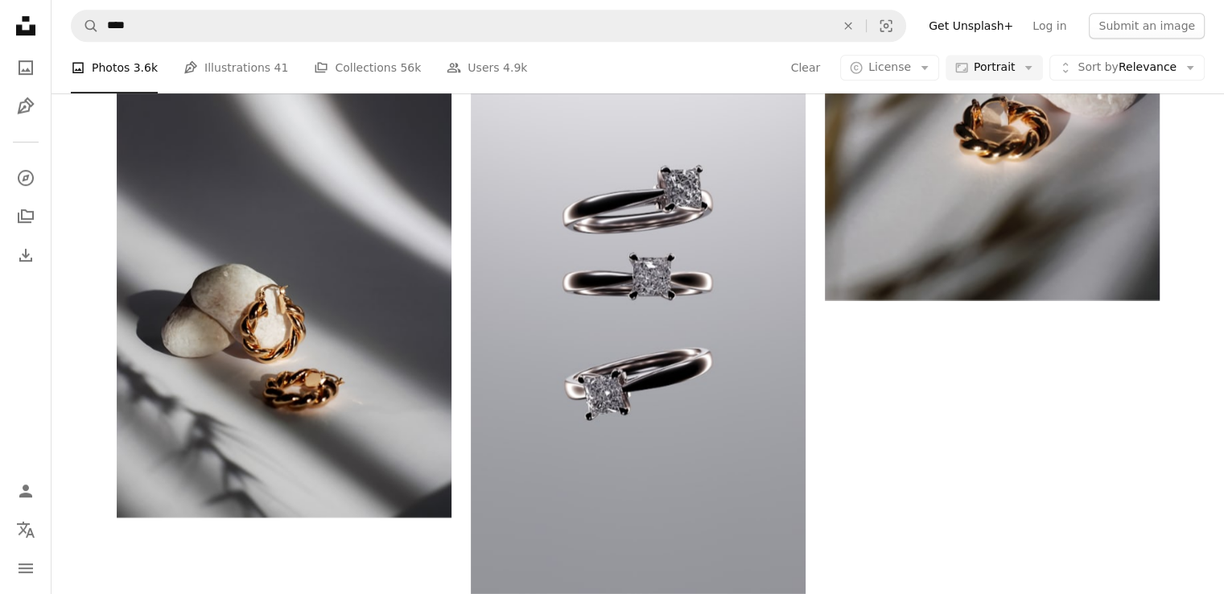
scroll to position [3702, 0]
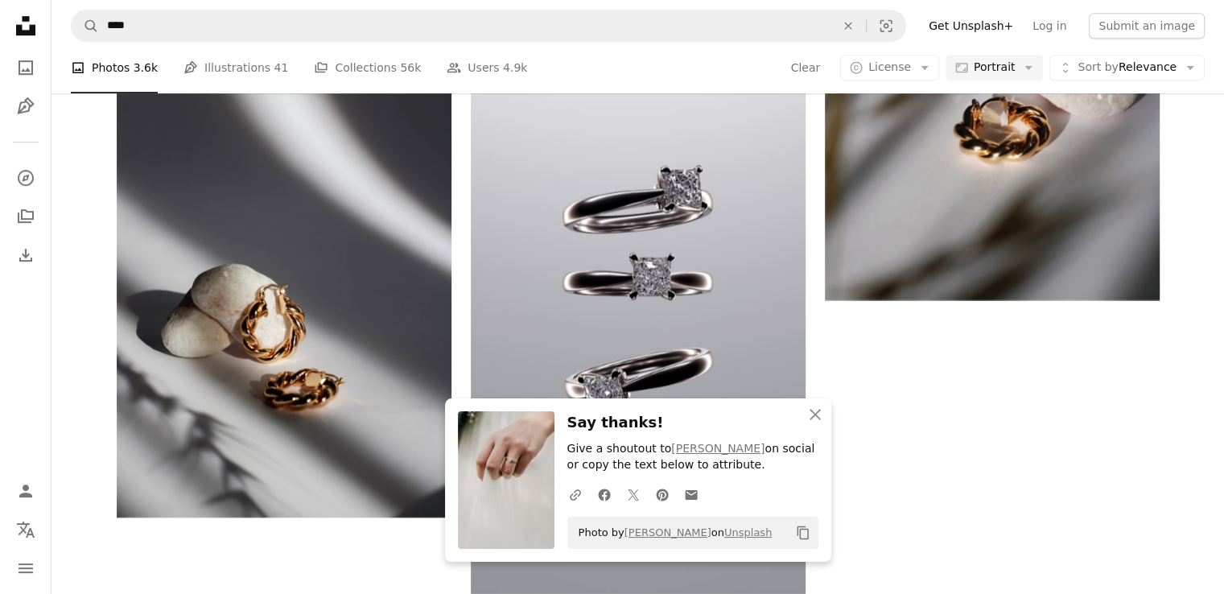
scroll to position [3460, 0]
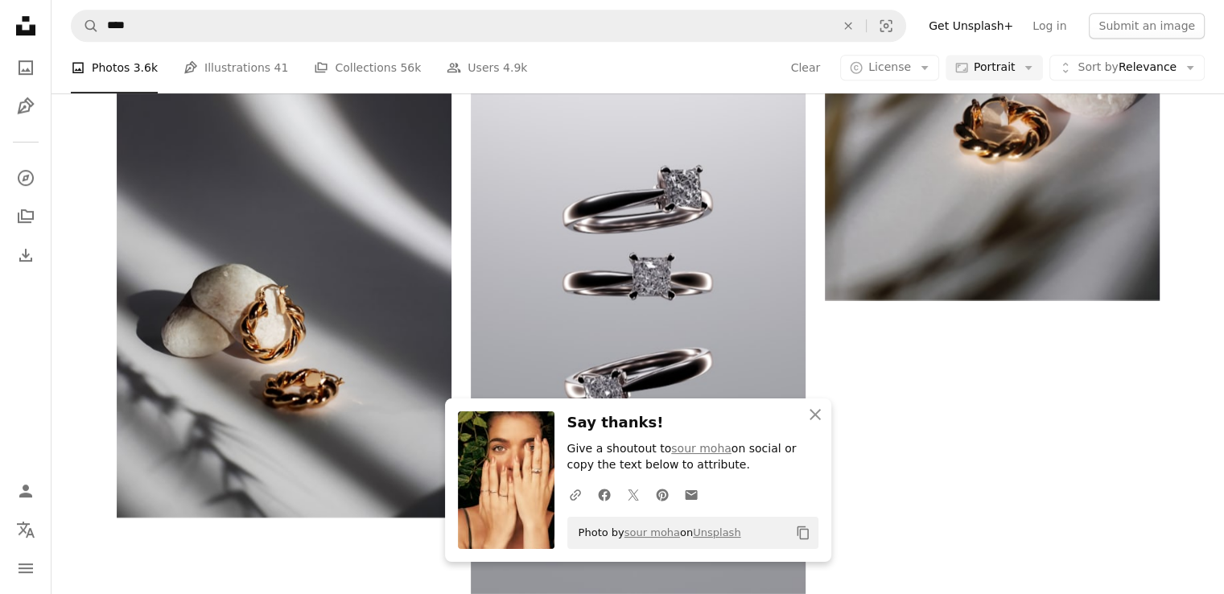
scroll to position [4506, 0]
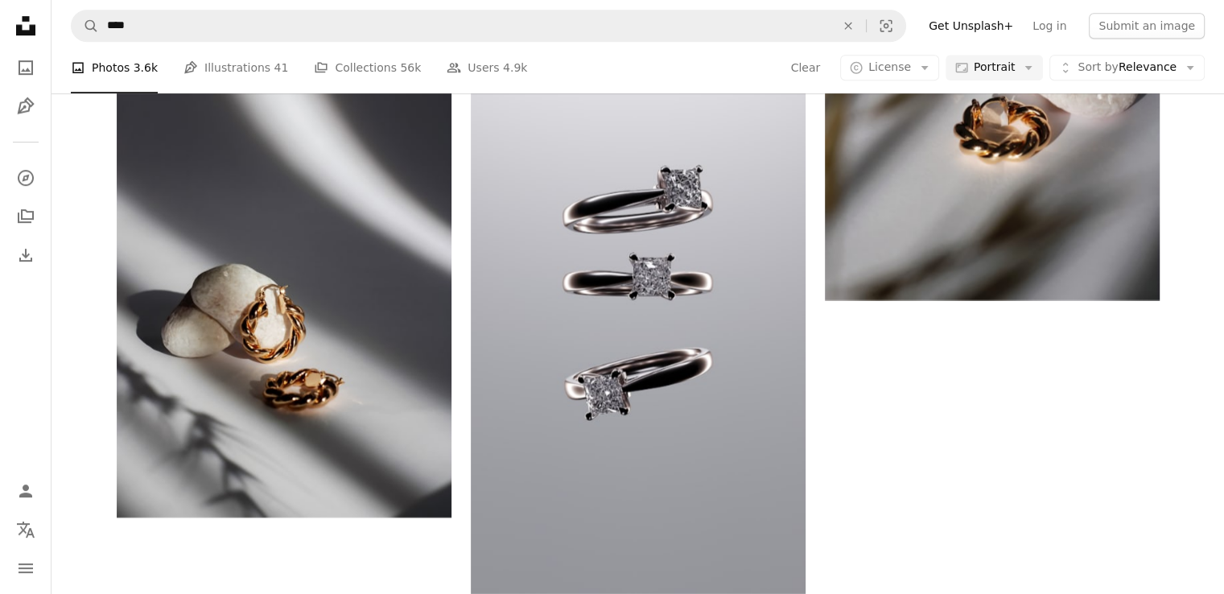
scroll to position [5553, 0]
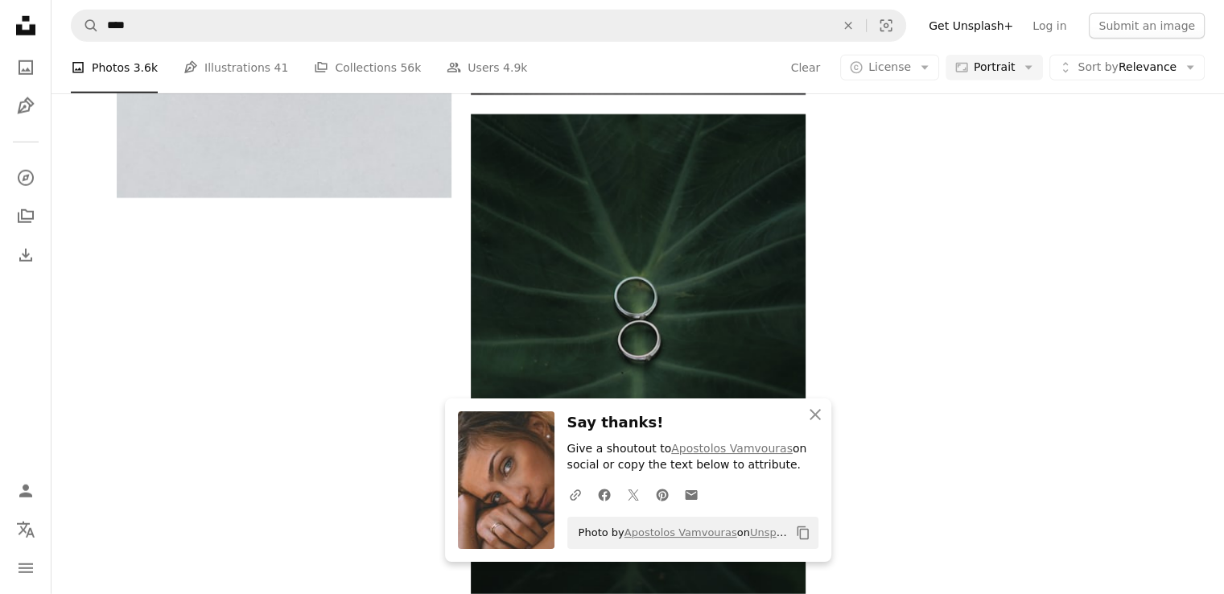
scroll to position [6277, 0]
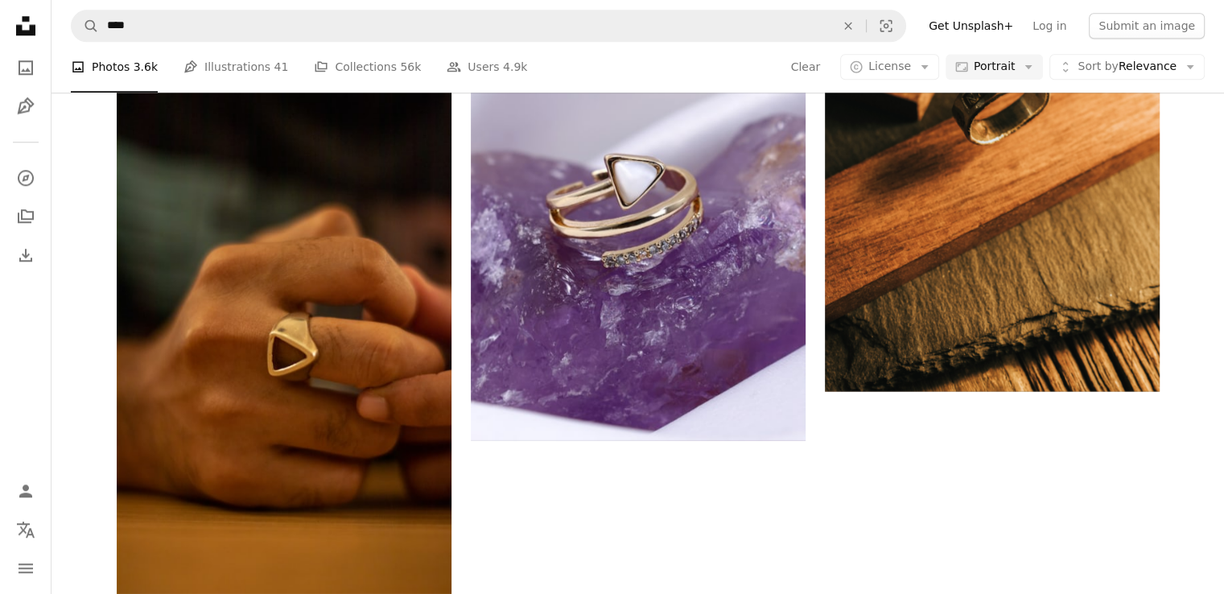
scroll to position [10381, 0]
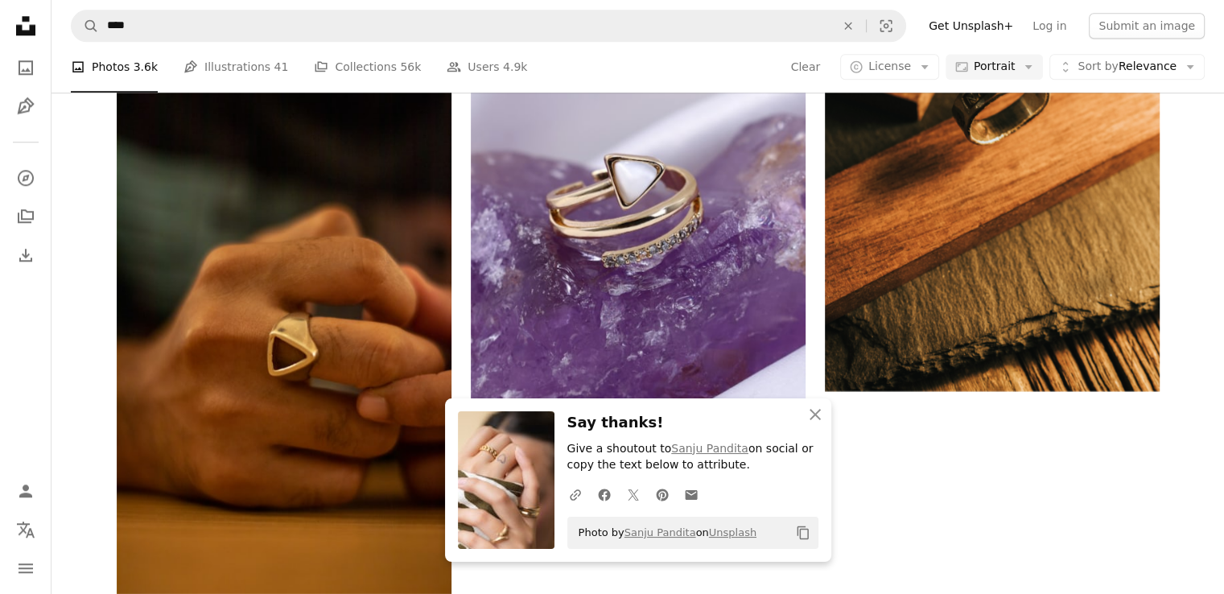
scroll to position [11025, 0]
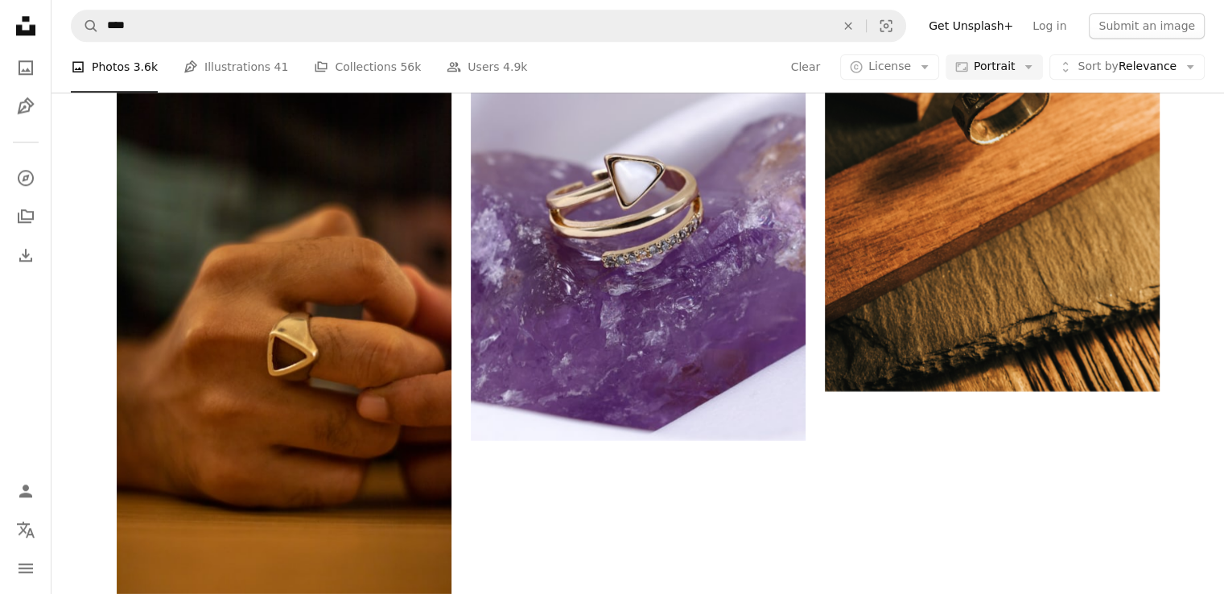
scroll to position [11588, 0]
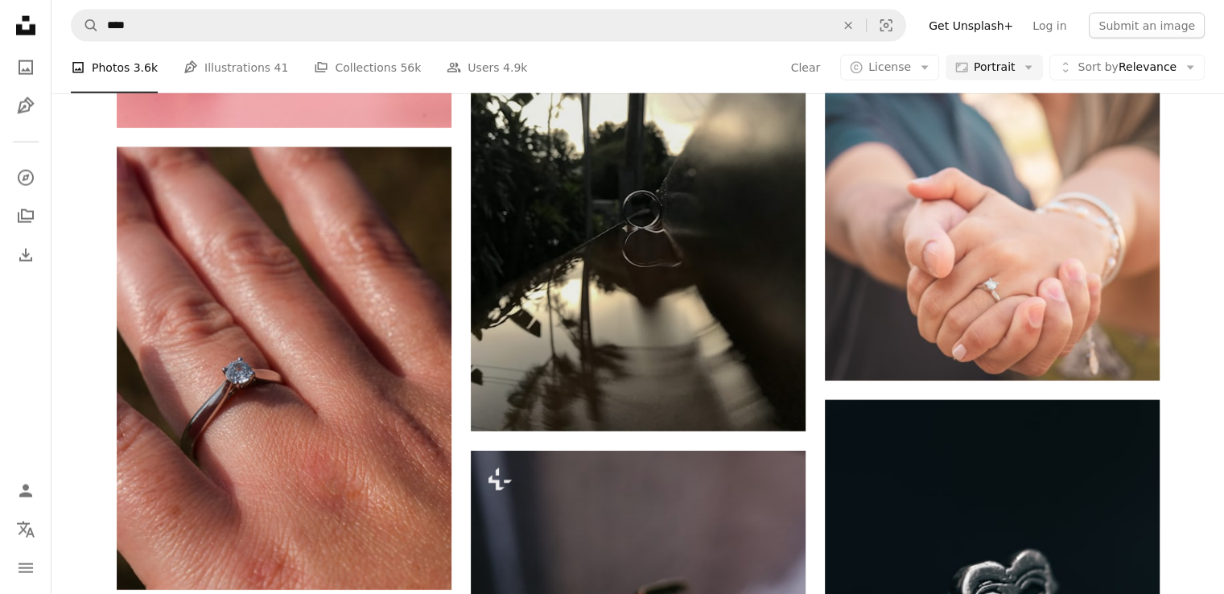
scroll to position [13439, 0]
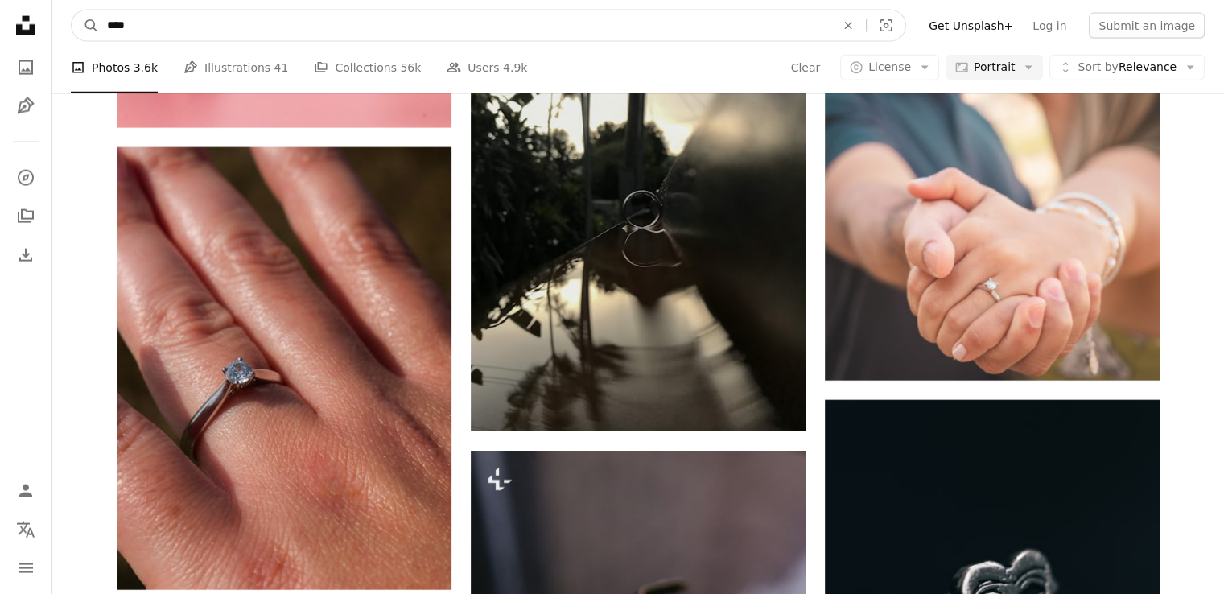
click at [612, 32] on input "****" at bounding box center [464, 25] width 731 height 31
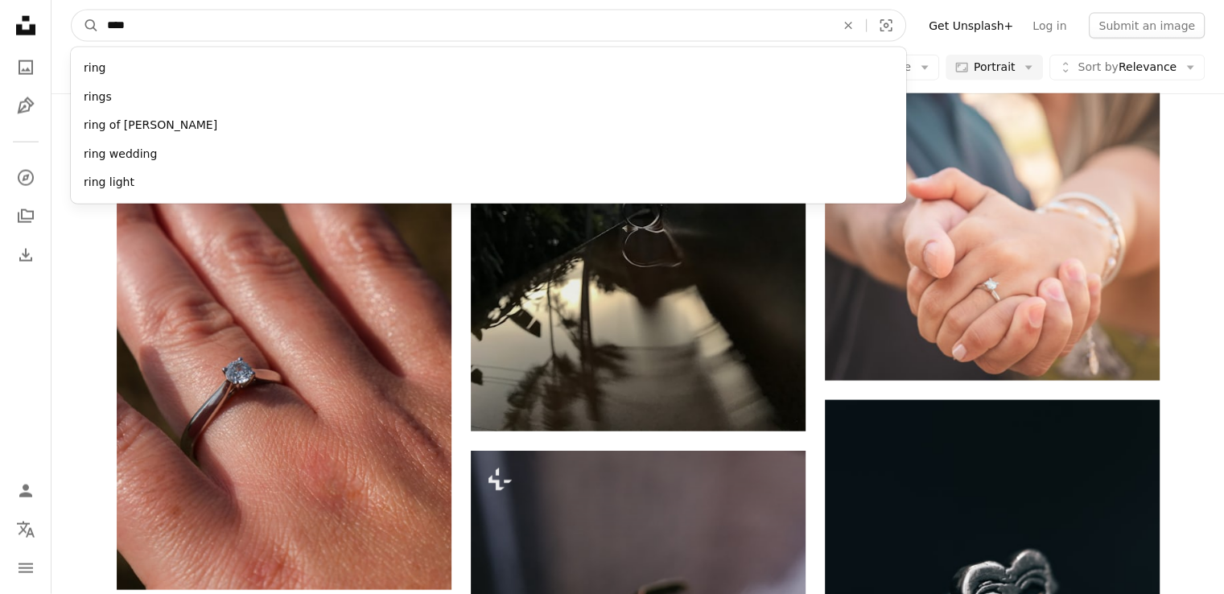
click at [612, 32] on input "****" at bounding box center [464, 25] width 731 height 31
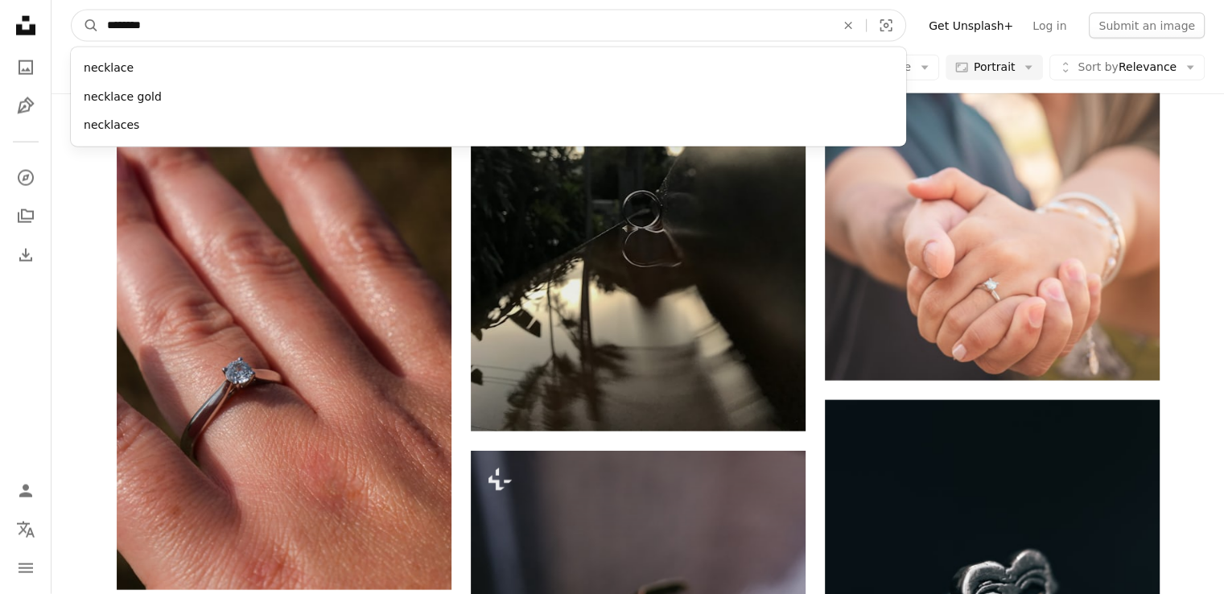
type input "********"
click at [72, 10] on button "A magnifying glass" at bounding box center [85, 25] width 27 height 31
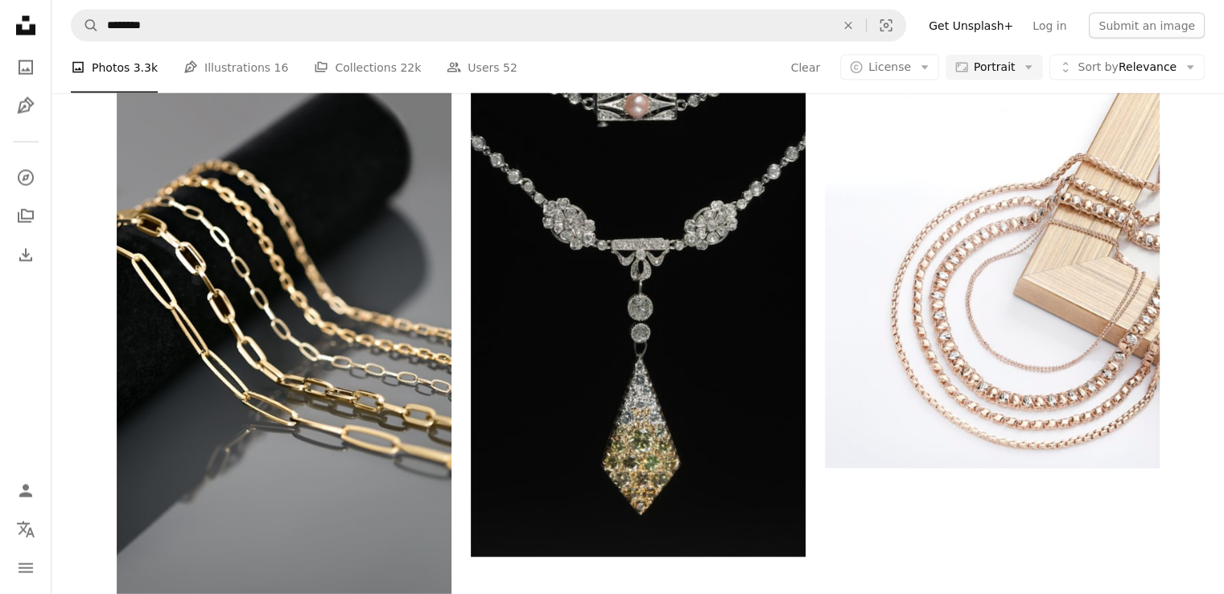
scroll to position [483, 0]
drag, startPoint x: 1133, startPoint y: 394, endPoint x: 1096, endPoint y: 379, distance: 40.1
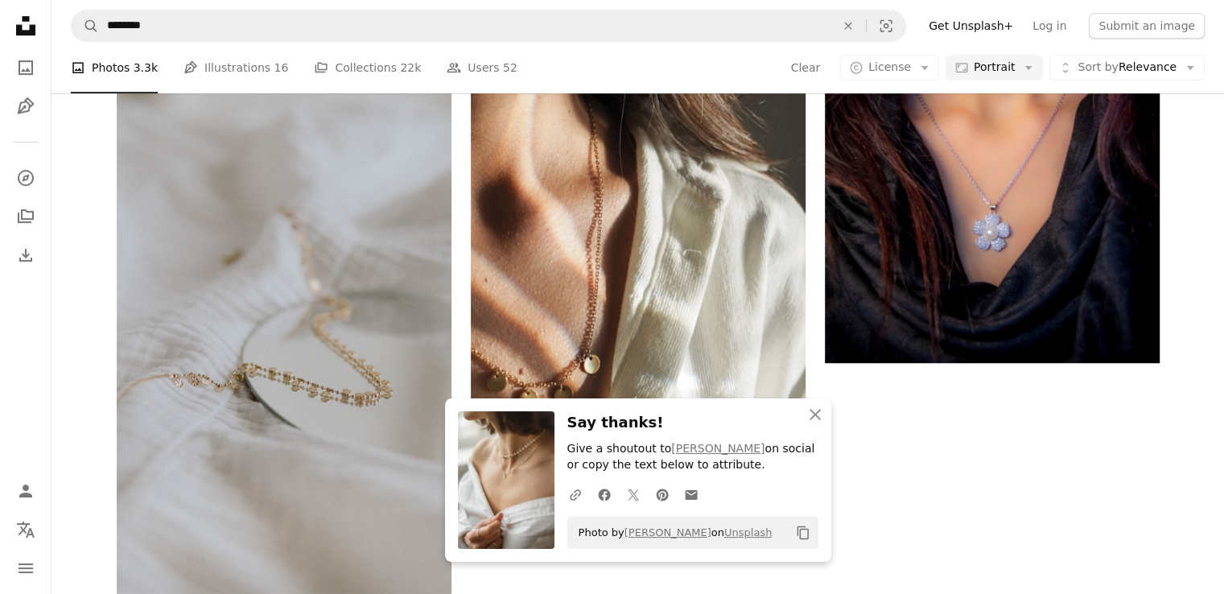
scroll to position [2012, 0]
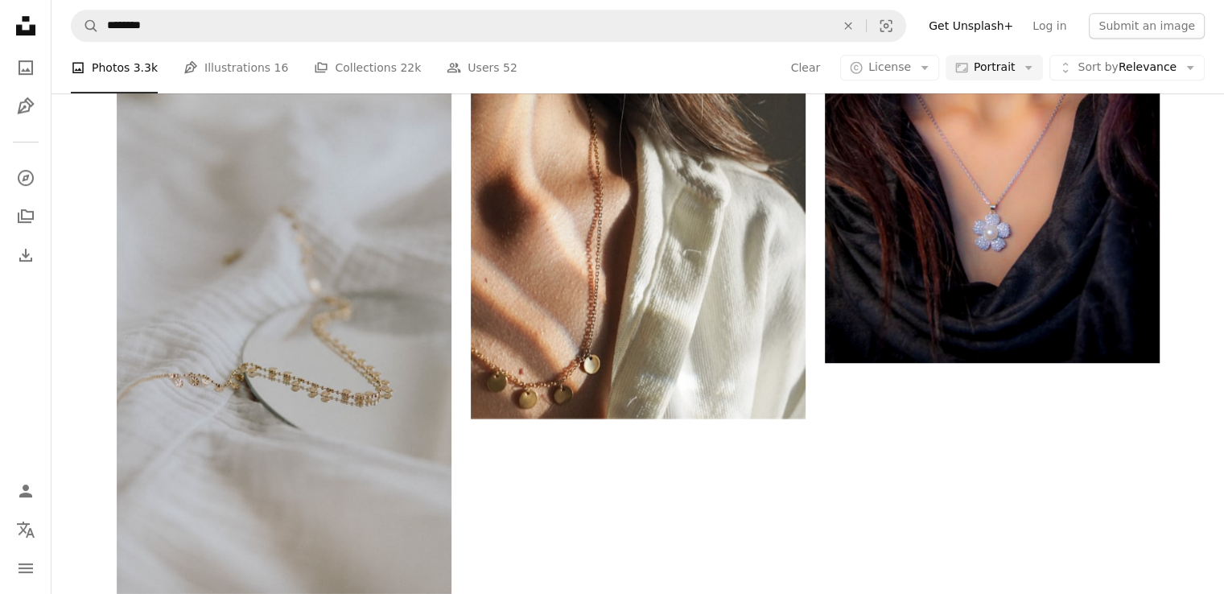
scroll to position [2736, 0]
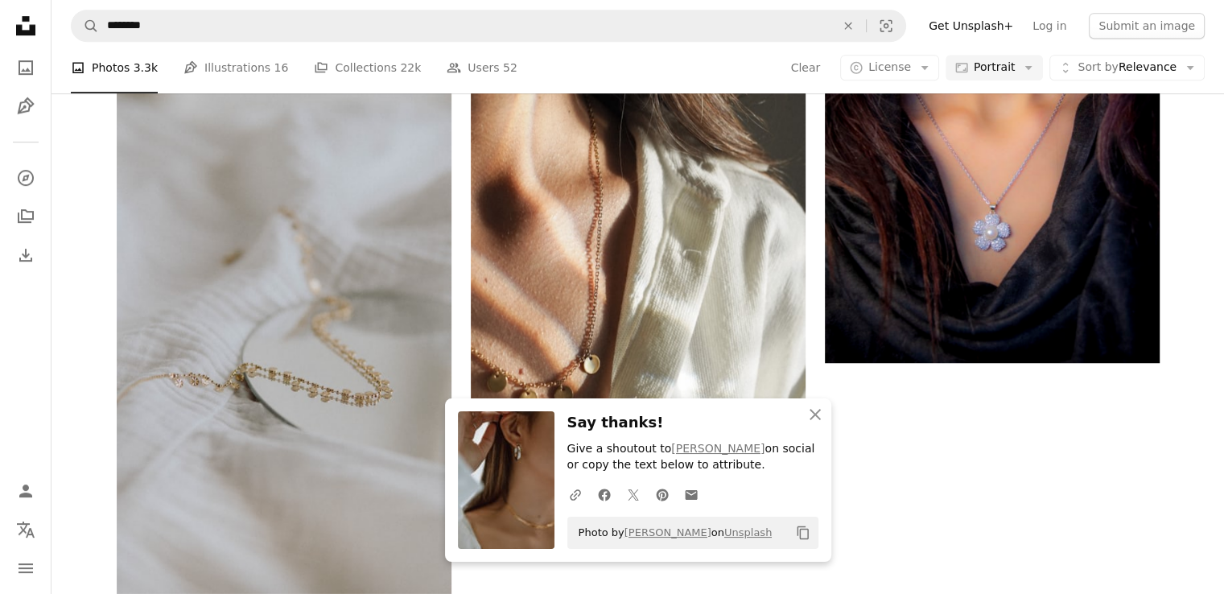
scroll to position [2897, 0]
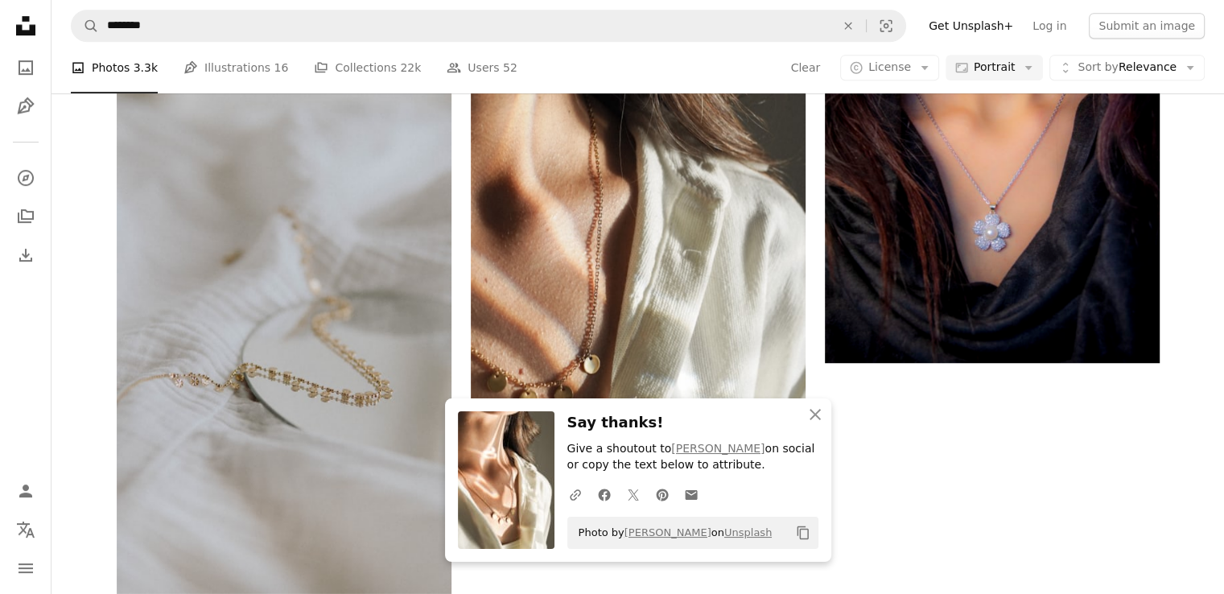
scroll to position [3058, 0]
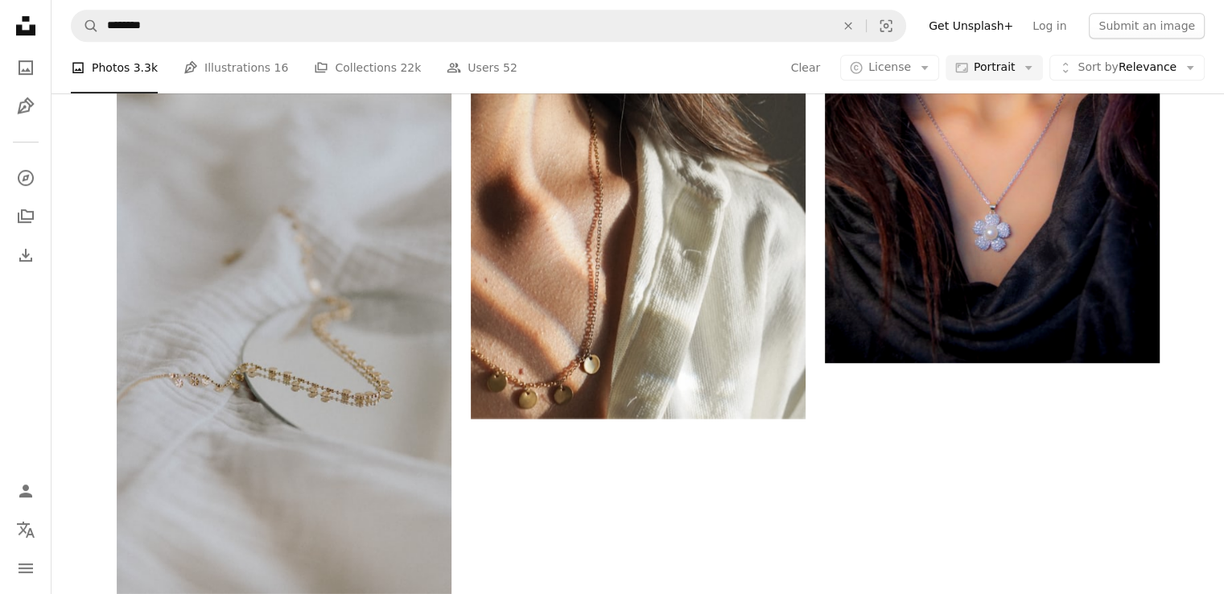
scroll to position [4426, 0]
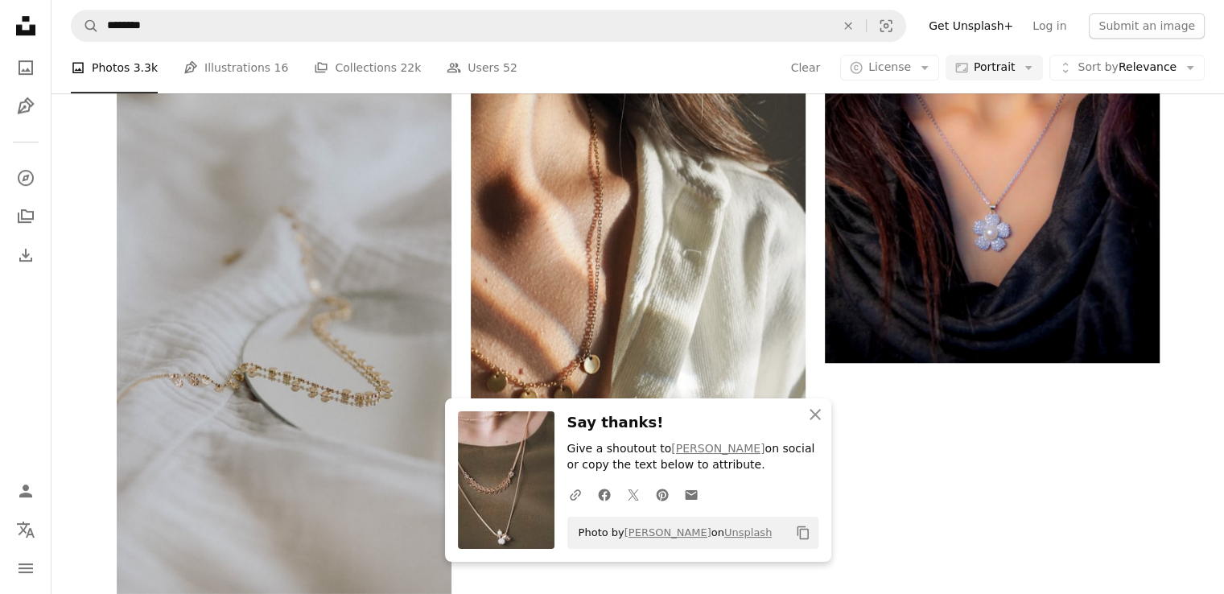
scroll to position [5070, 0]
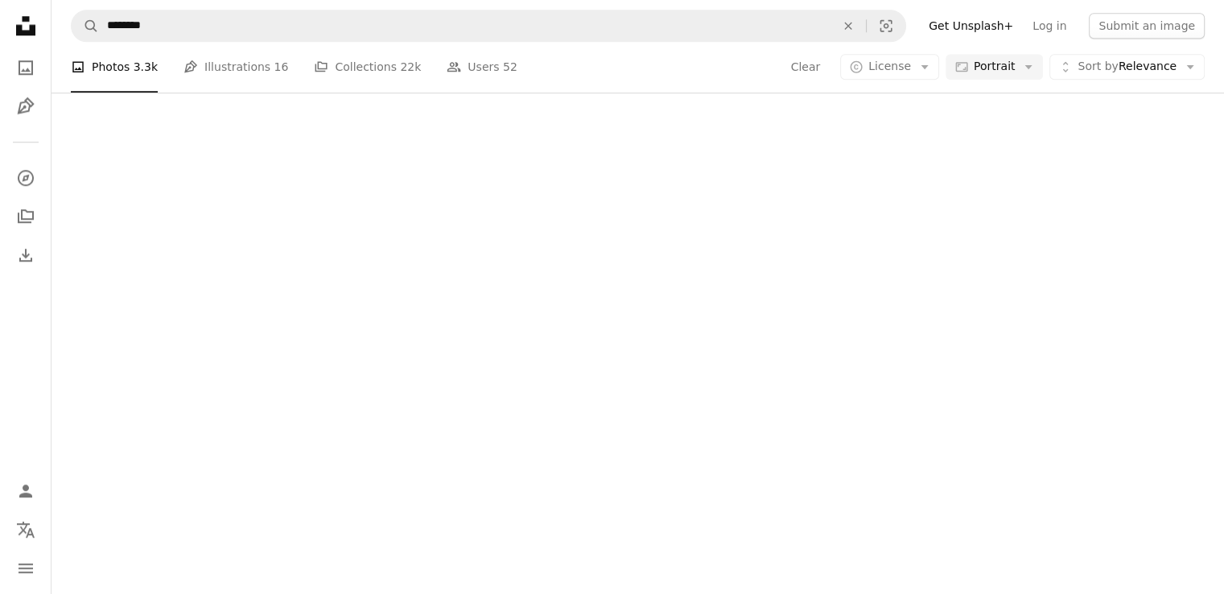
scroll to position [5472, 0]
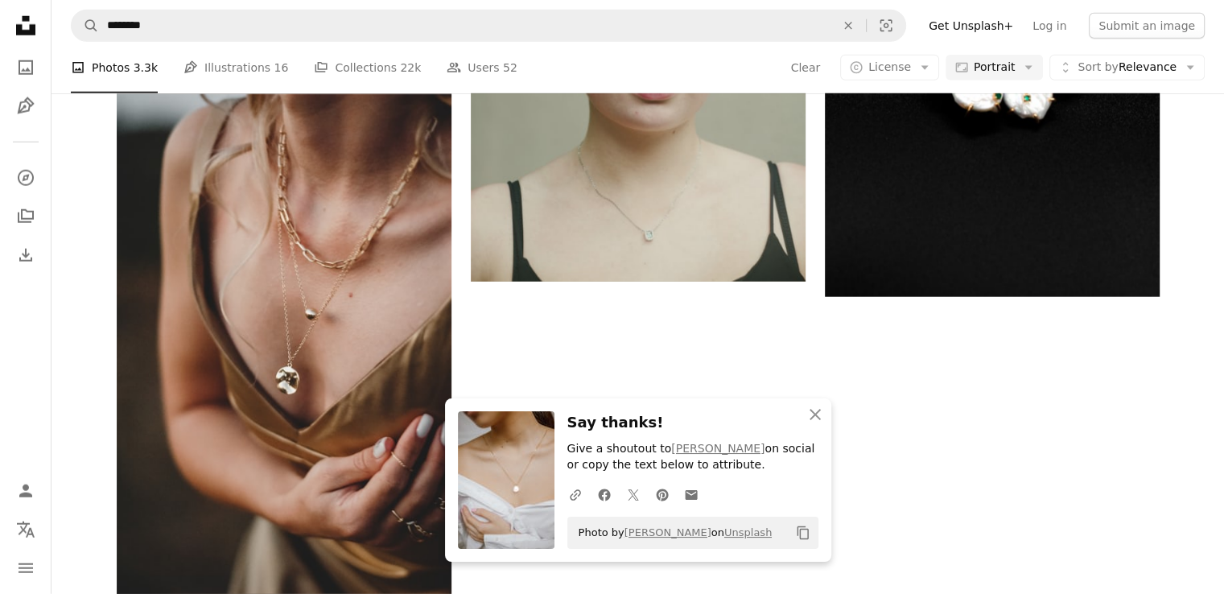
scroll to position [5714, 0]
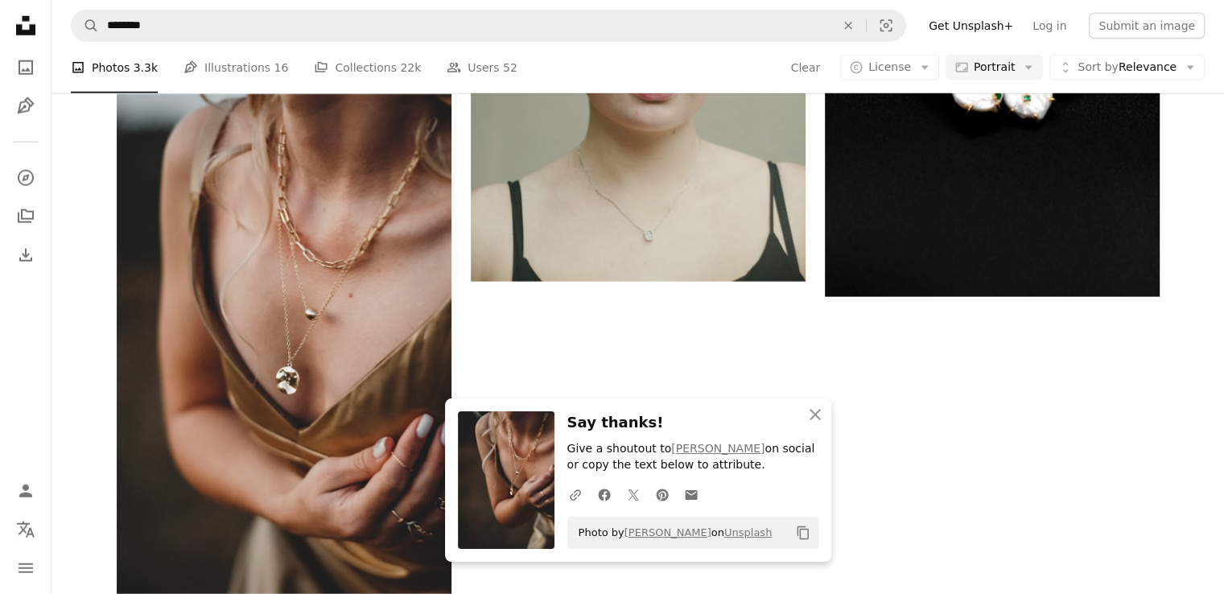
scroll to position [6116, 0]
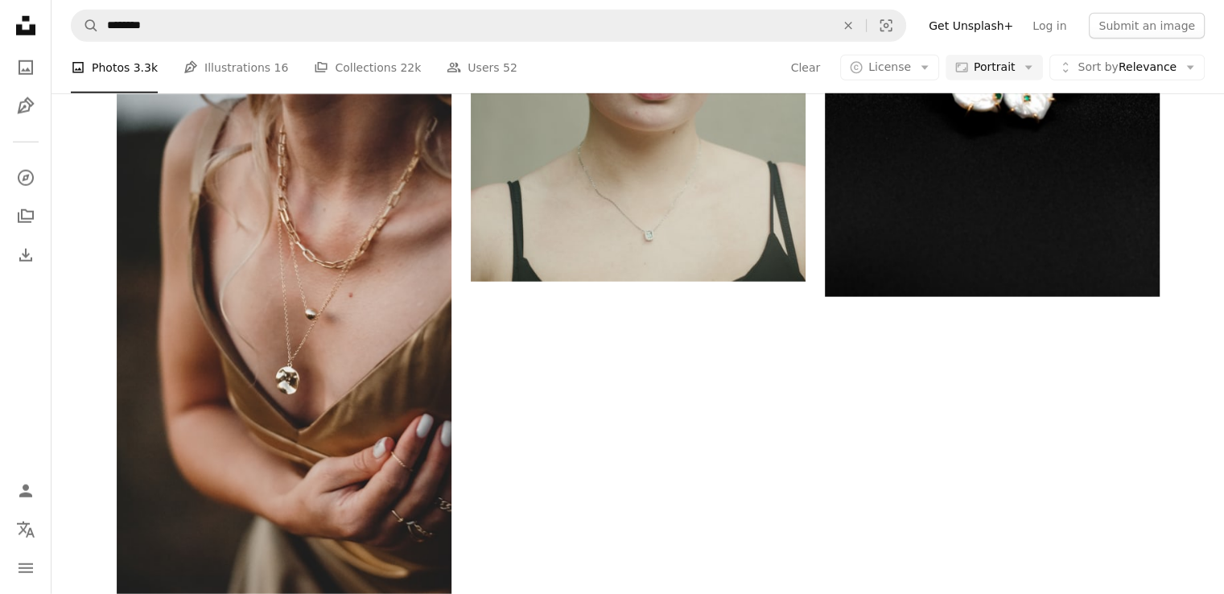
scroll to position [8610, 0]
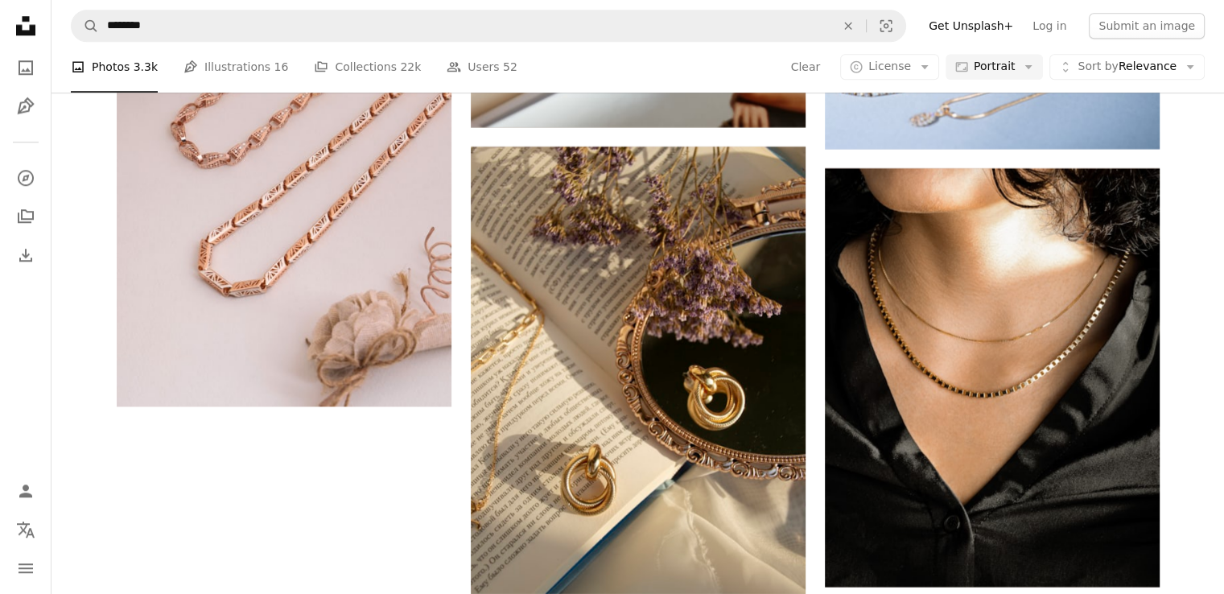
scroll to position [11990, 0]
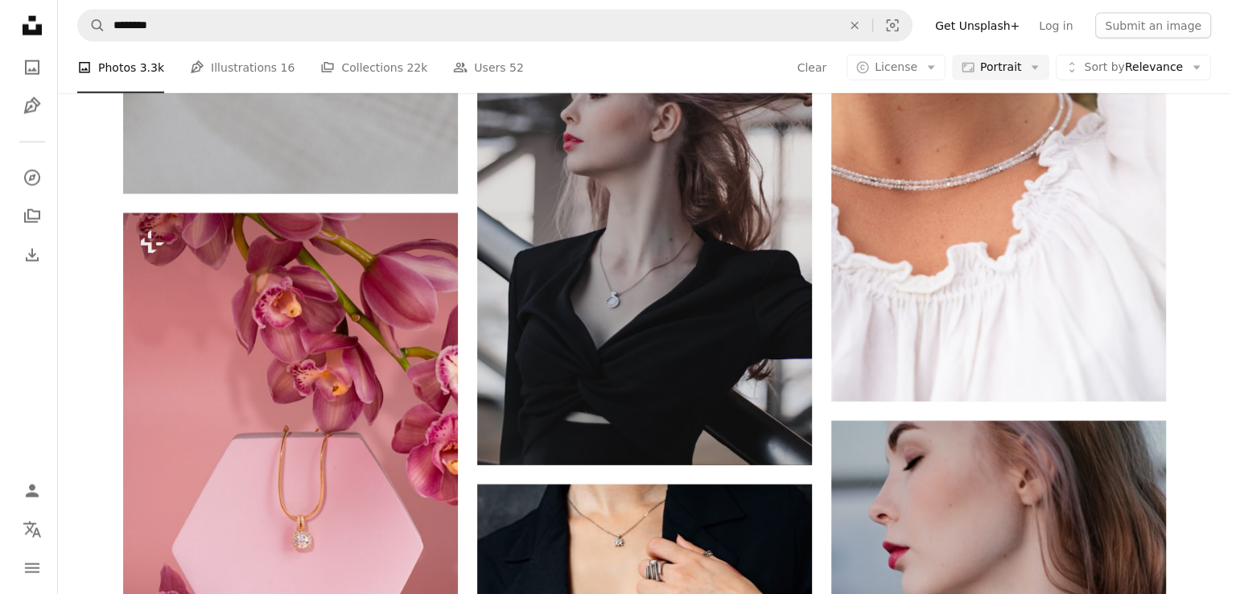
scroll to position [0, 0]
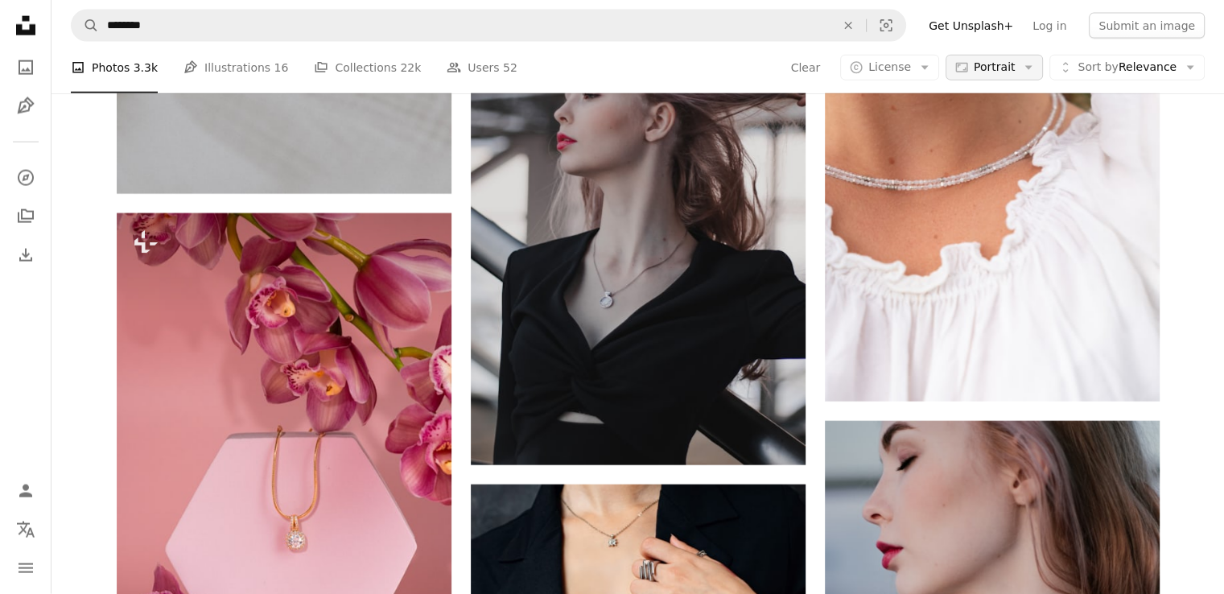
click at [989, 76] on span "Portrait" at bounding box center [994, 68] width 41 height 16
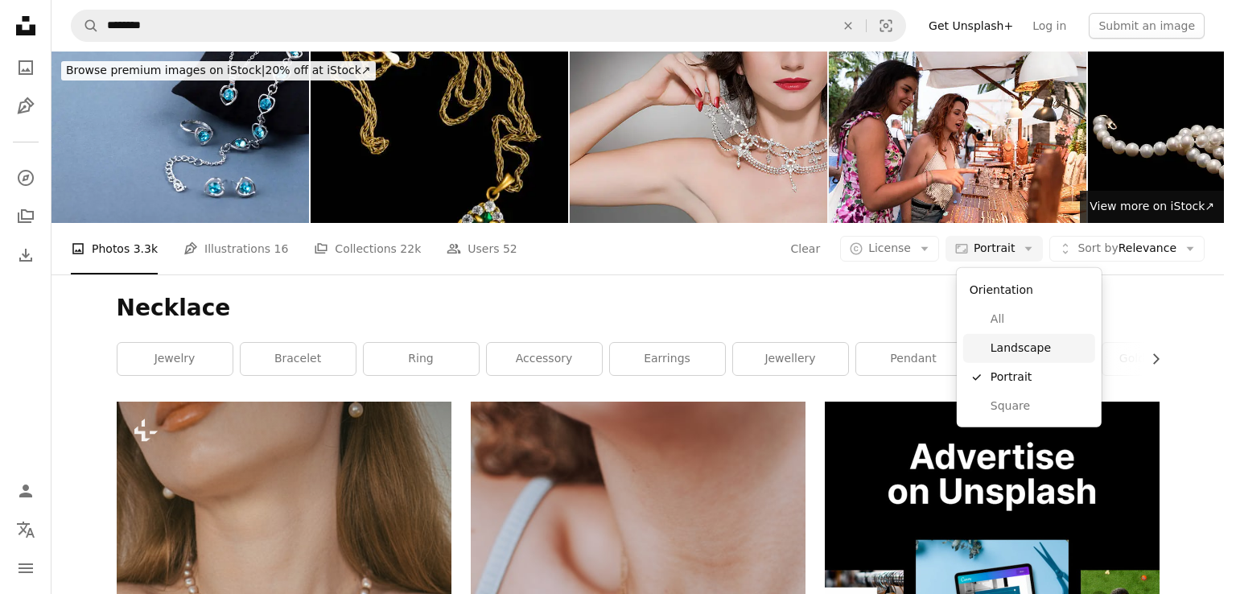
click at [1013, 350] on span "Landscape" at bounding box center [1040, 348] width 98 height 16
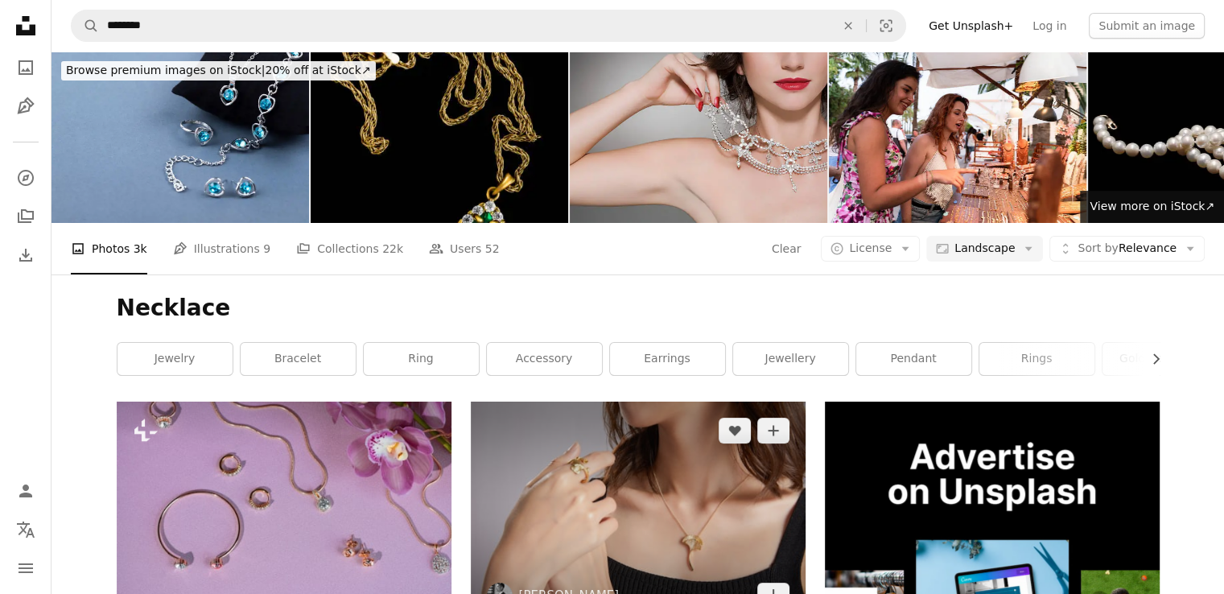
scroll to position [241, 0]
click at [775, 585] on icon "Arrow pointing down" at bounding box center [773, 594] width 13 height 19
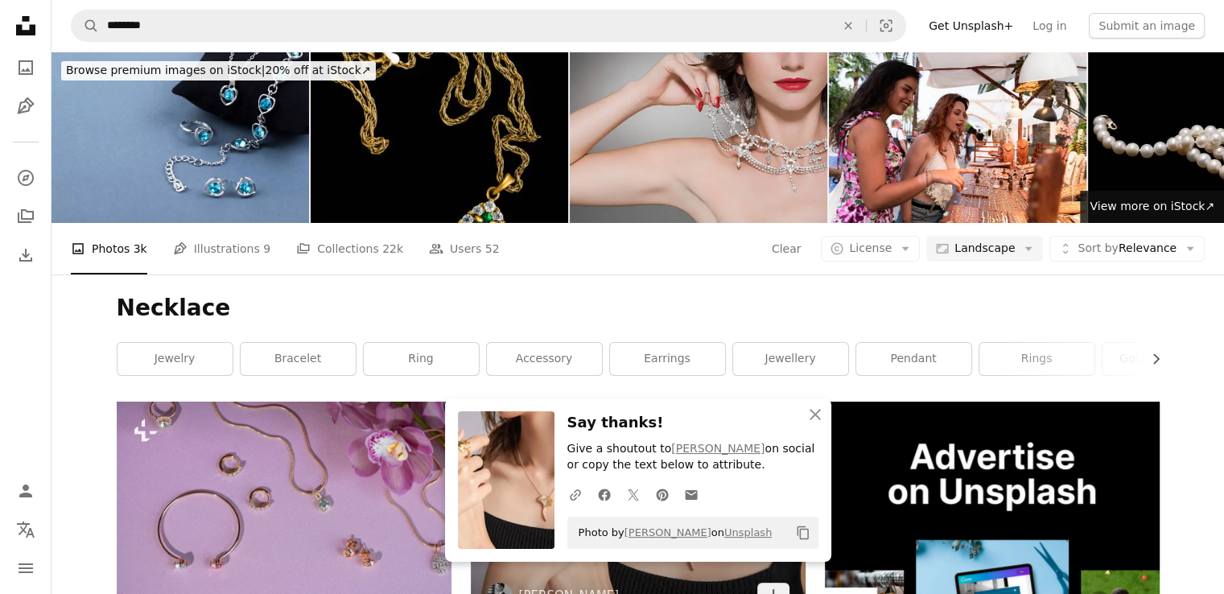
scroll to position [483, 0]
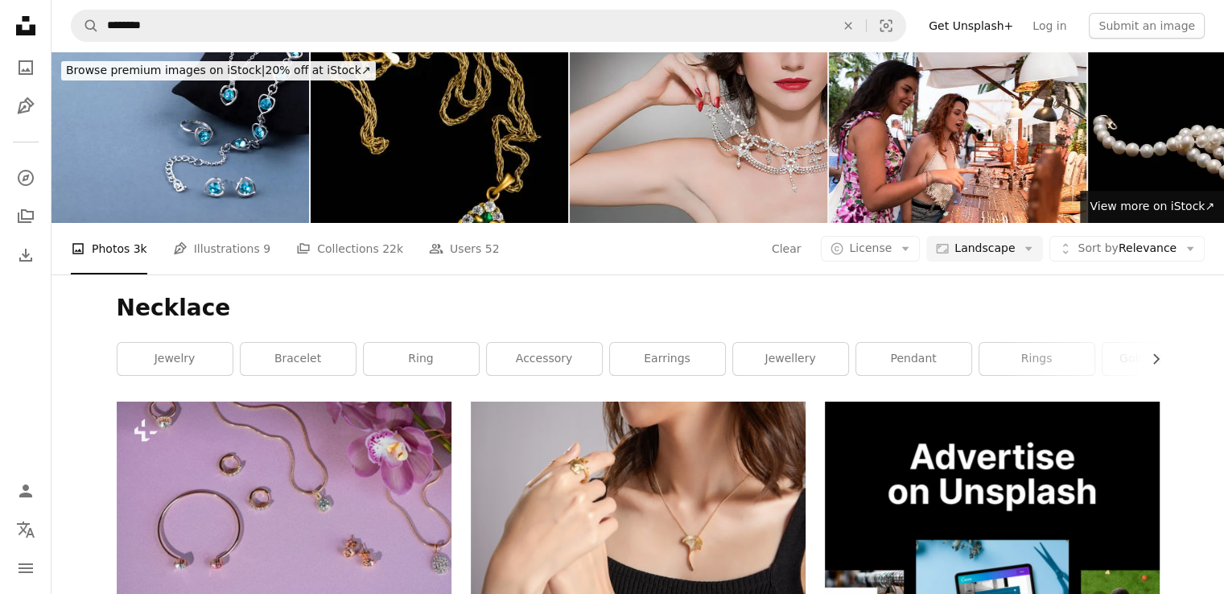
scroll to position [1448, 0]
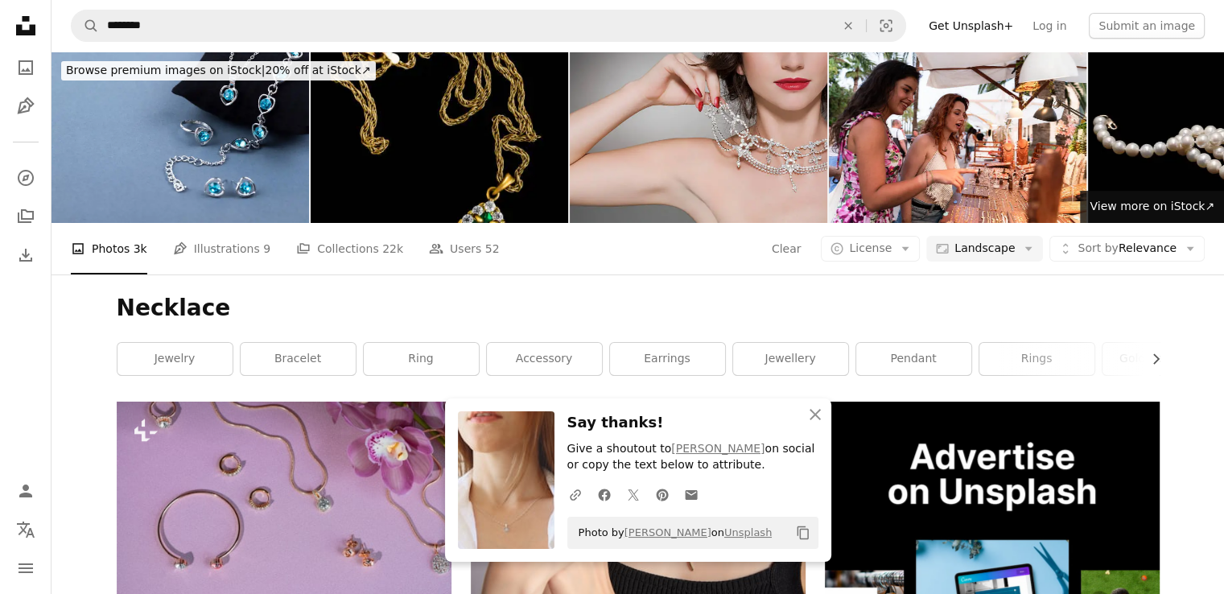
scroll to position [1609, 0]
drag, startPoint x: 422, startPoint y: 295, endPoint x: 432, endPoint y: 299, distance: 10.2
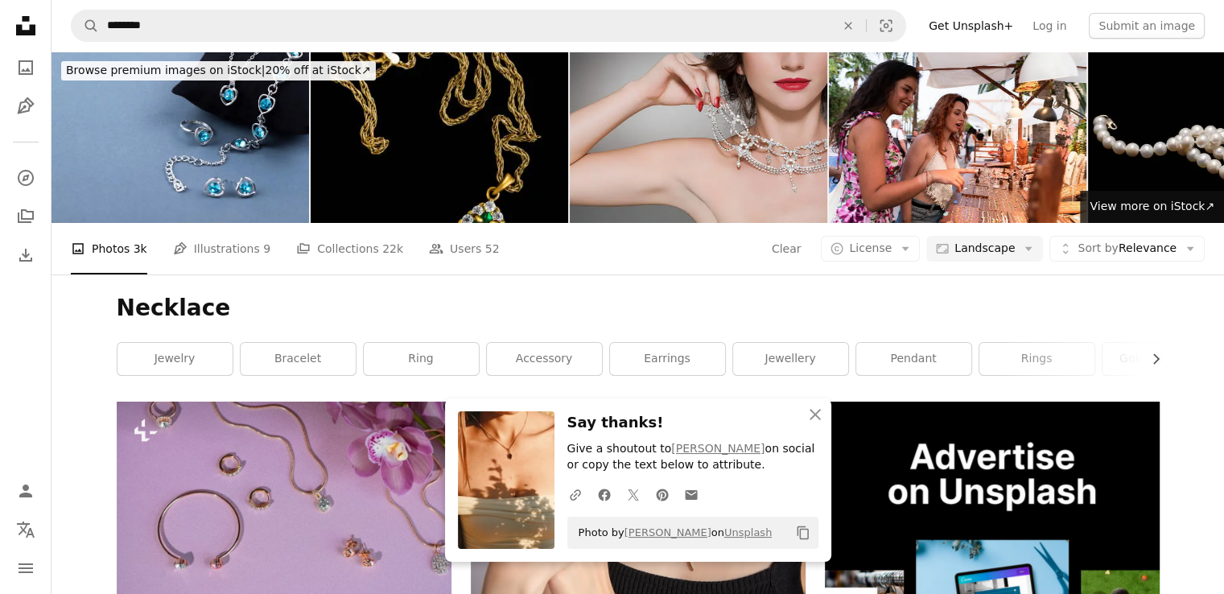
scroll to position [2656, 0]
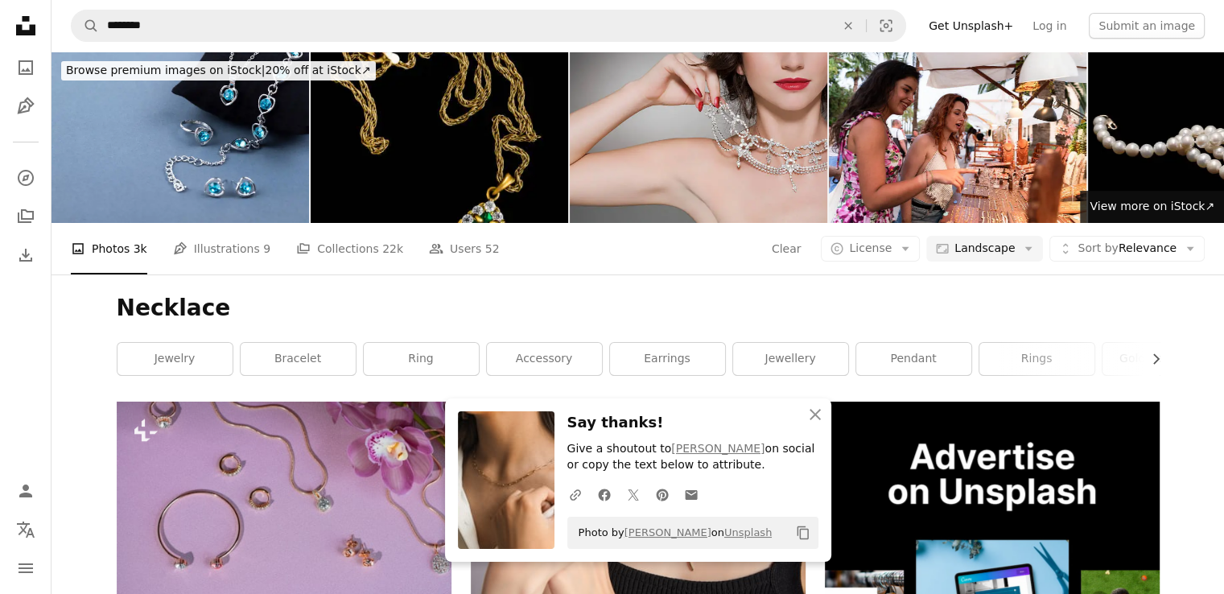
scroll to position [2817, 0]
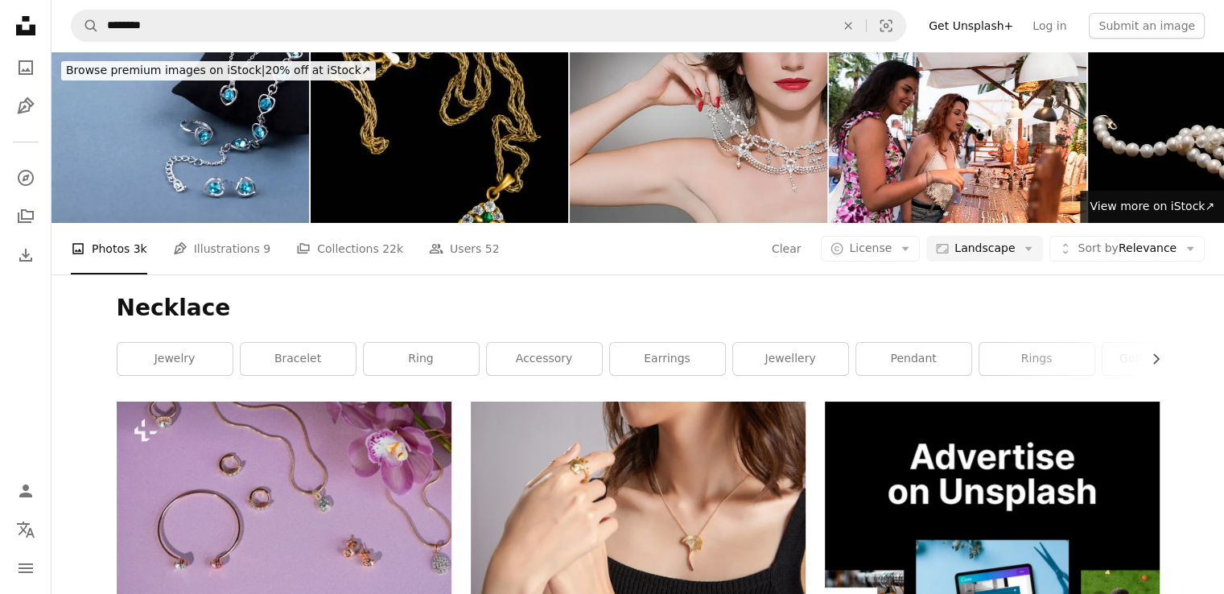
scroll to position [5070, 0]
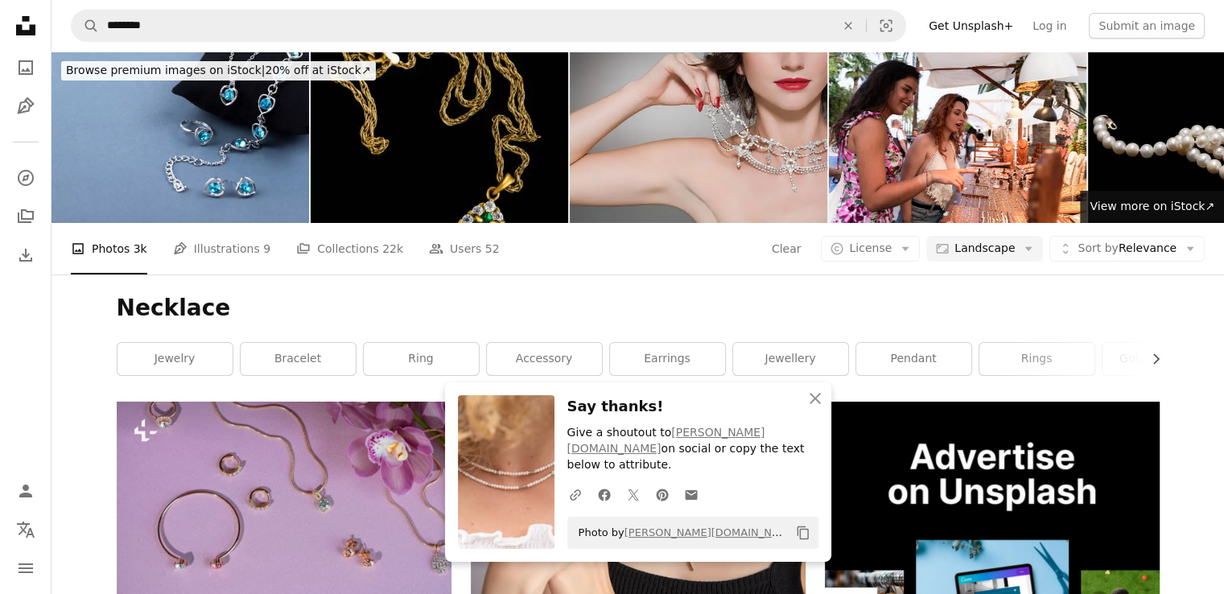
scroll to position [5553, 0]
